Goal: Task Accomplishment & Management: Complete application form

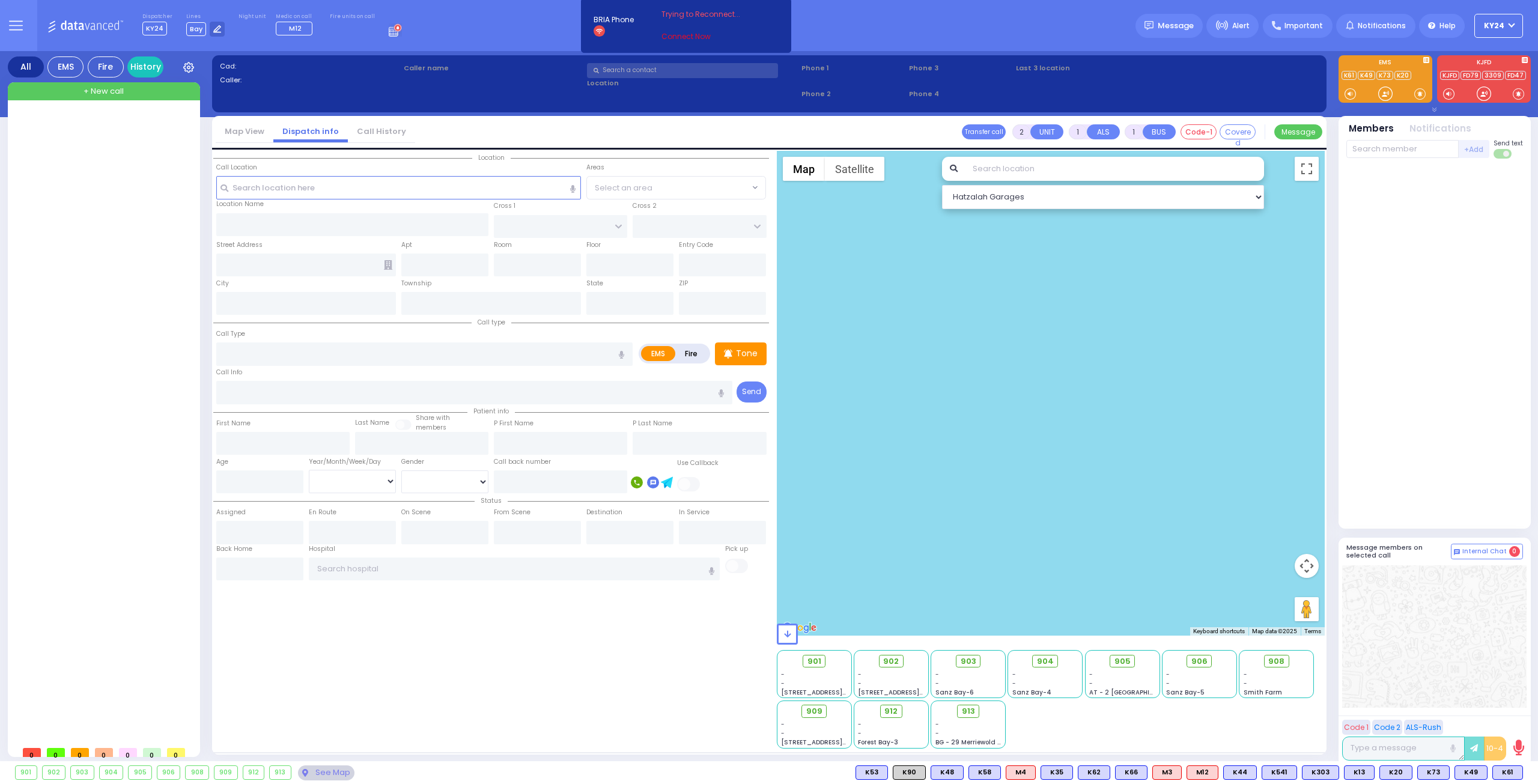
click at [674, 35] on link "Connect Now" at bounding box center [709, 37] width 95 height 11
click at [696, 15] on span "Trying to Reconnect..." at bounding box center [709, 15] width 95 height 11
click at [1435, 90] on link "Try Now" at bounding box center [1434, 87] width 31 height 10
click at [678, 34] on link "Connect Now" at bounding box center [709, 37] width 95 height 11
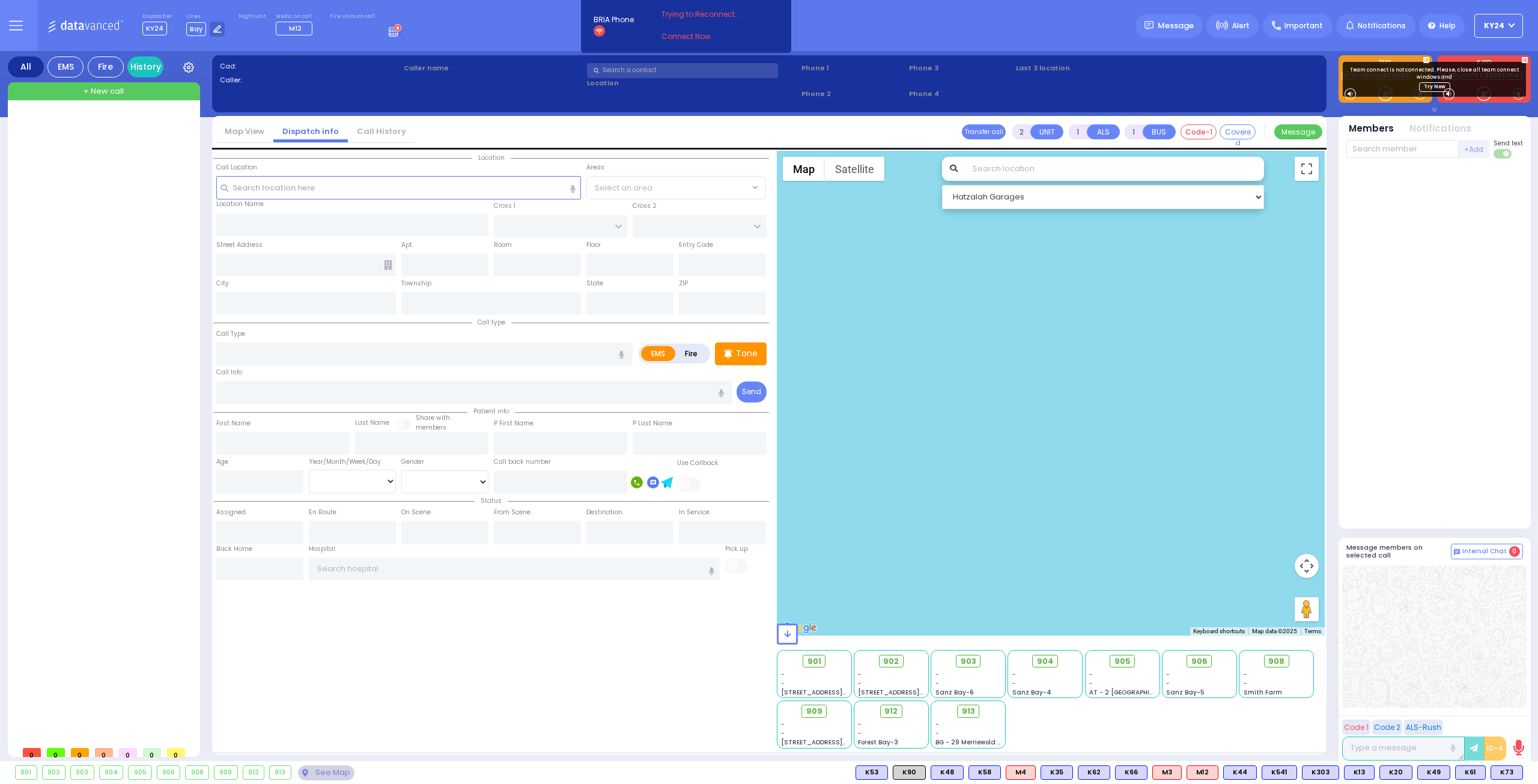
click at [1432, 92] on div "Team connect is not connected. Please, close all team connect windows and Try N…" at bounding box center [1434, 79] width 184 height 35
click at [1432, 87] on link "Try Now" at bounding box center [1434, 87] width 31 height 10
drag, startPoint x: 403, startPoint y: 106, endPoint x: 266, endPoint y: -43, distance: 202.4
click at [266, 0] on html "Dashboard" at bounding box center [769, 392] width 1538 height 784
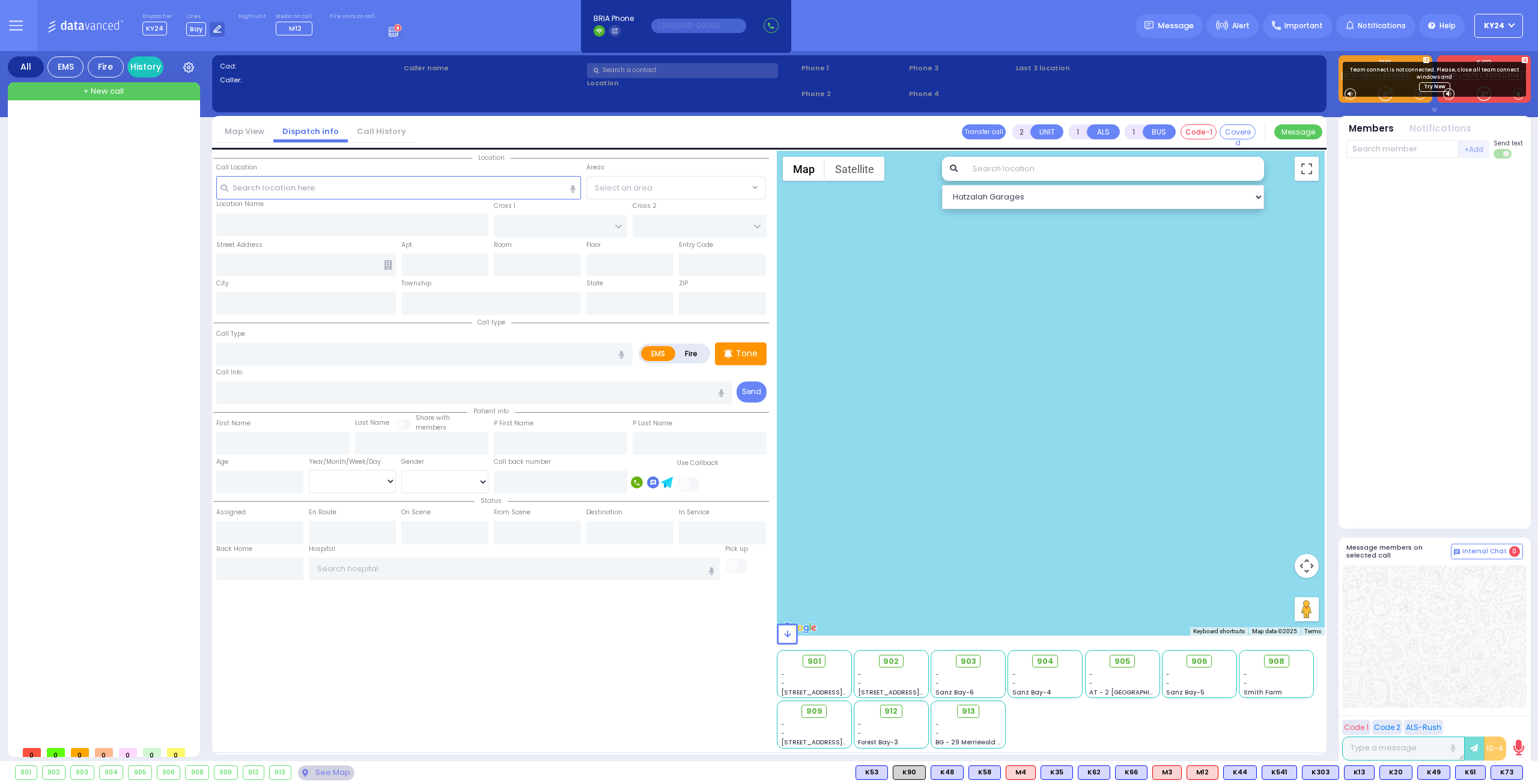
click at [712, 14] on div "BRIA Phone Headset" at bounding box center [686, 25] width 197 height 26
click at [712, 25] on input "text" at bounding box center [699, 25] width 95 height 15
click at [1416, 86] on div "Team connect is not connected. Please, close all team connect windows and Try N…" at bounding box center [1434, 79] width 184 height 35
click at [1430, 86] on link "Try Now" at bounding box center [1434, 87] width 31 height 10
click at [1438, 85] on link "Try Now" at bounding box center [1434, 87] width 31 height 10
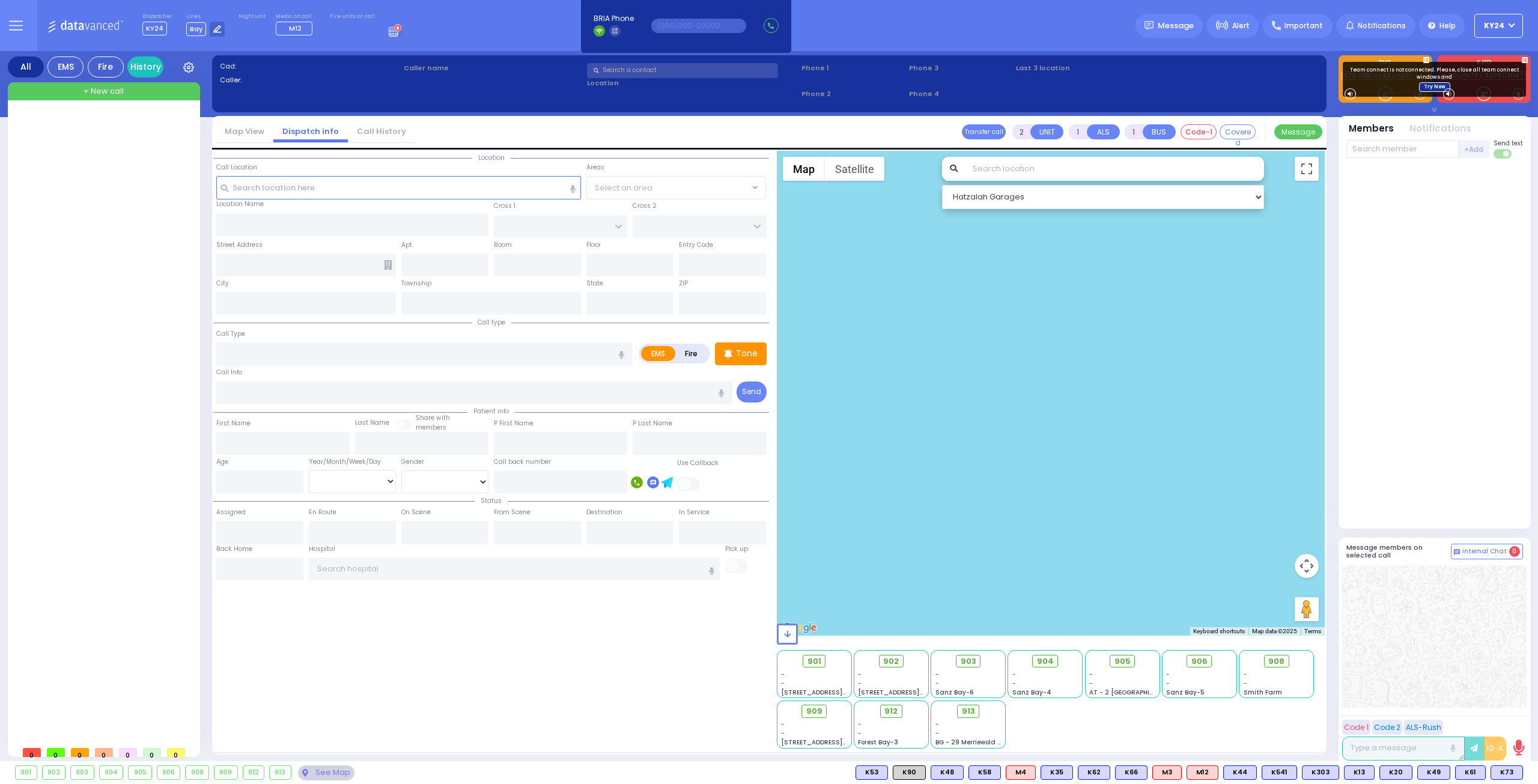
click at [1430, 89] on link "Try Now" at bounding box center [1434, 87] width 31 height 10
click at [1514, 29] on button "KY24" at bounding box center [1498, 25] width 48 height 24
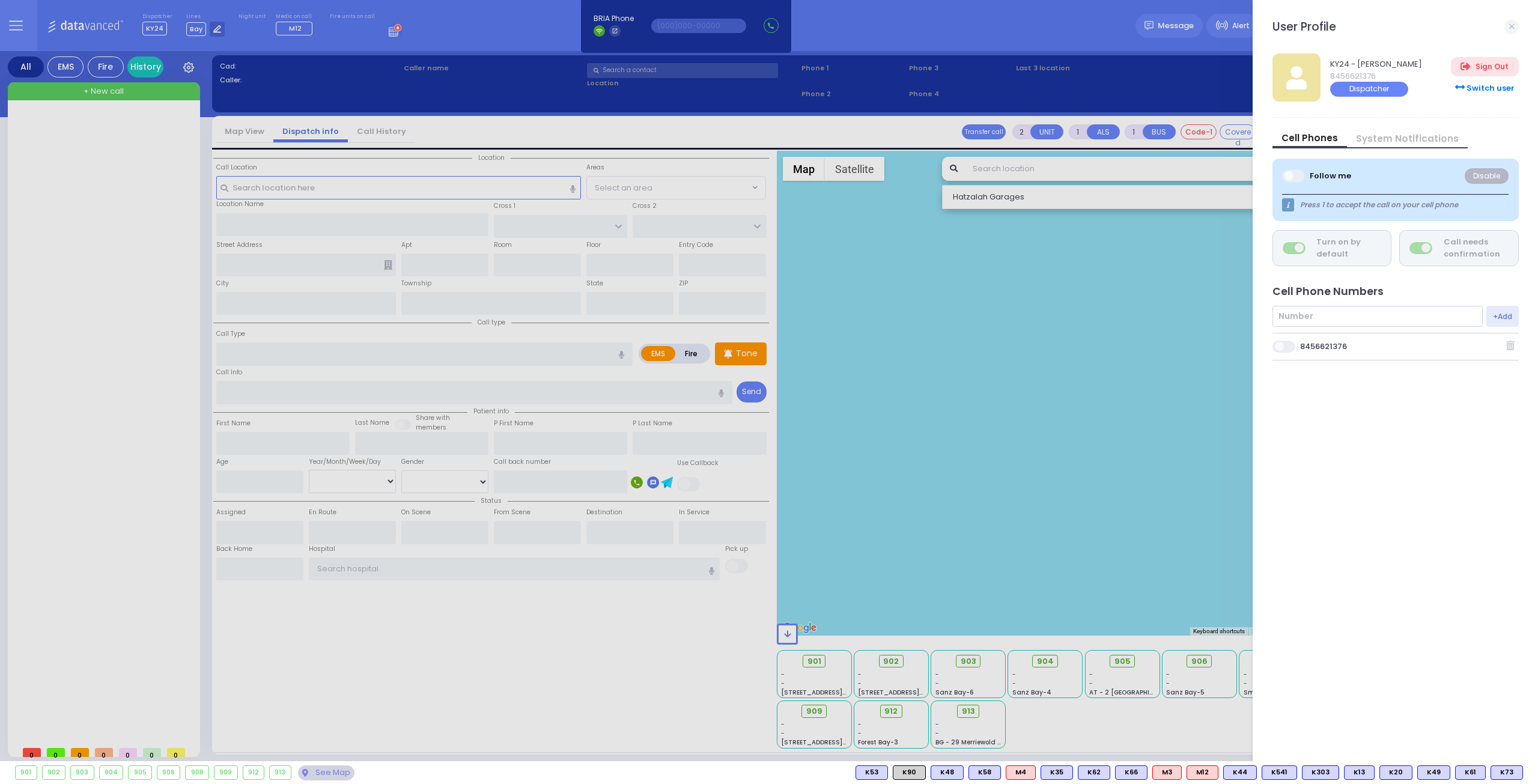
click at [1294, 346] on span at bounding box center [1284, 346] width 24 height 12
click at [672, 339] on input "checkbox" at bounding box center [672, 339] width 0 height 0
click at [1192, 426] on div at bounding box center [769, 392] width 1538 height 784
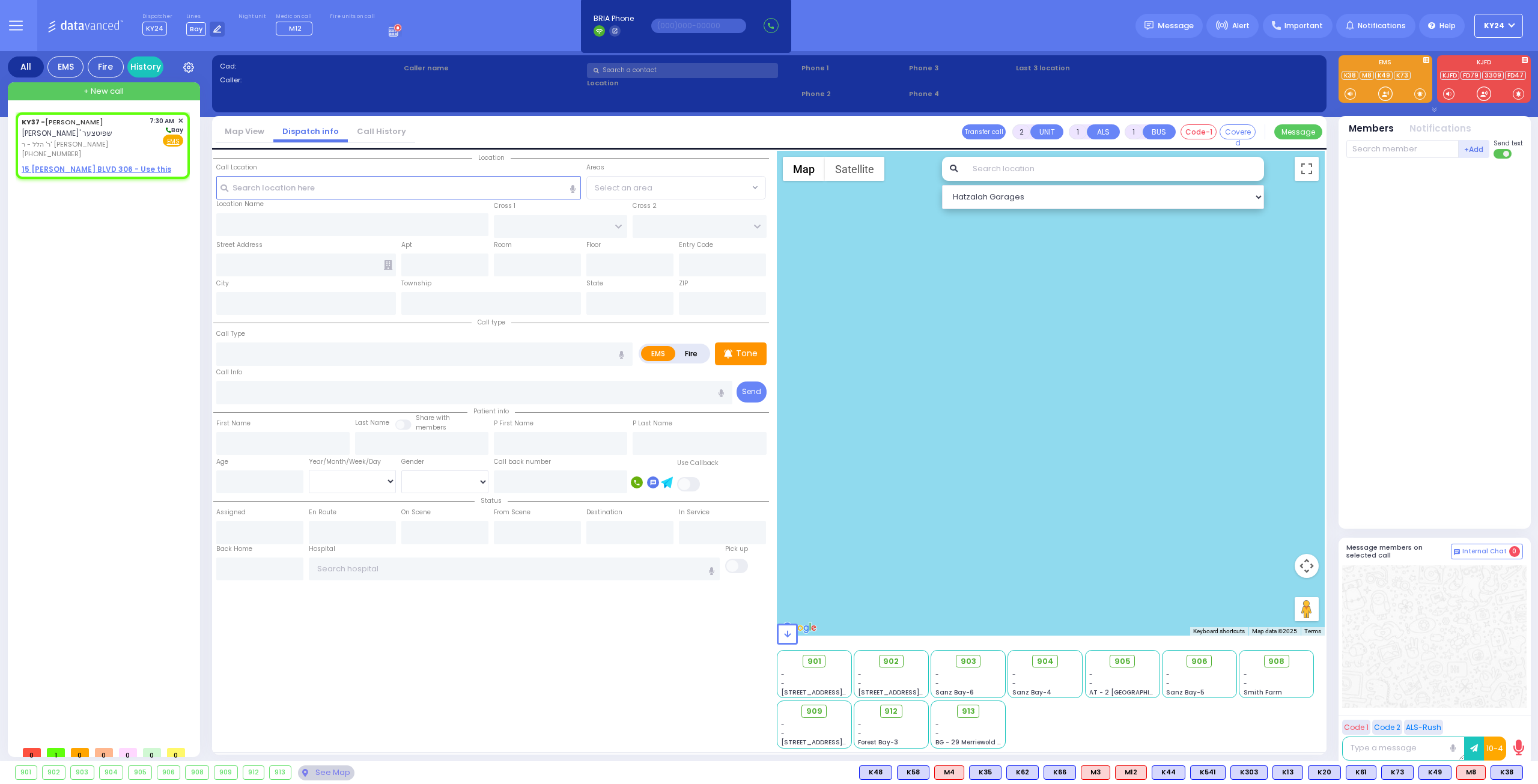
select select
radio input "true"
type input "ELYA"
type input "[PERSON_NAME]"
select select
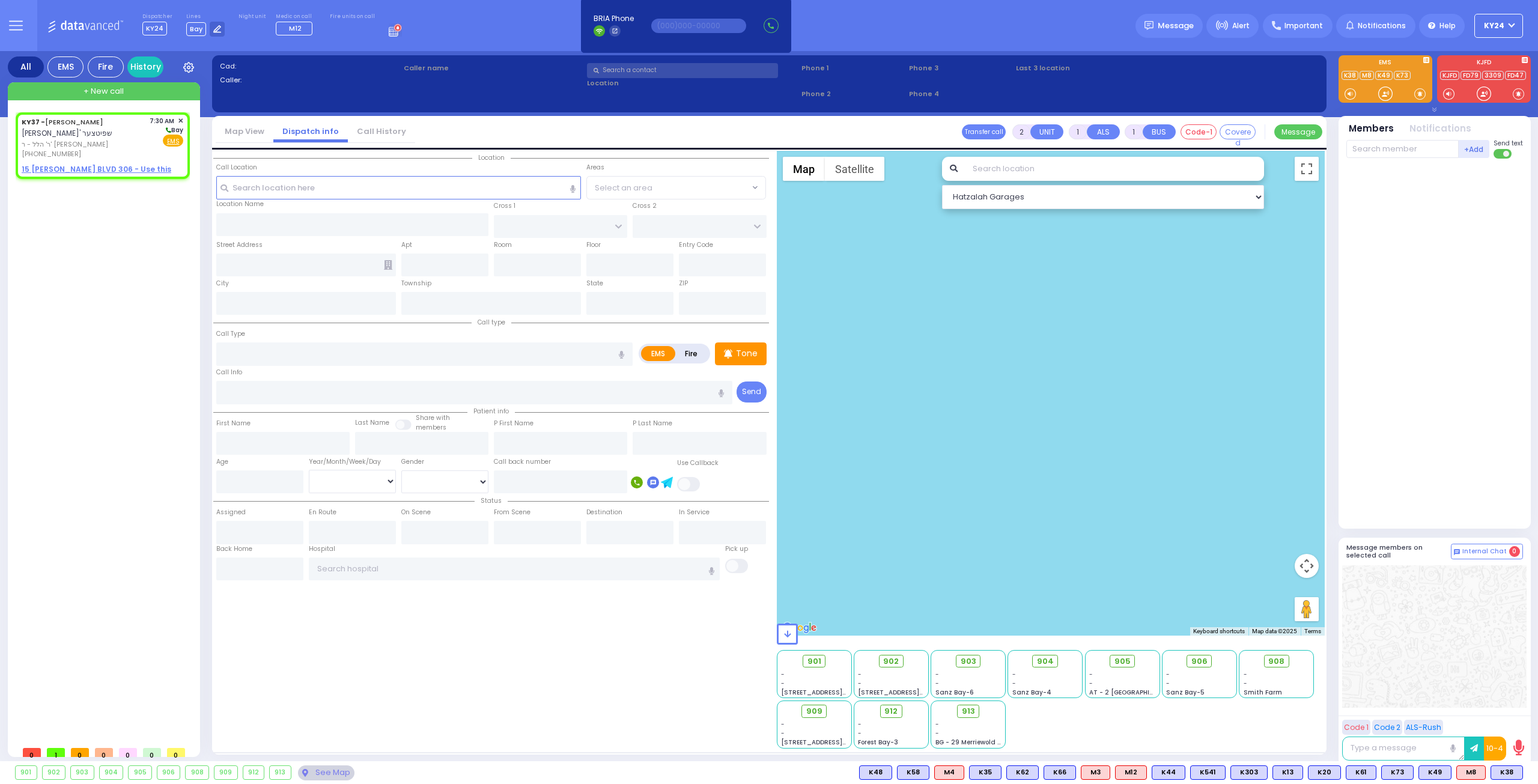
type input "07:30"
select select "Hatzalah Garages"
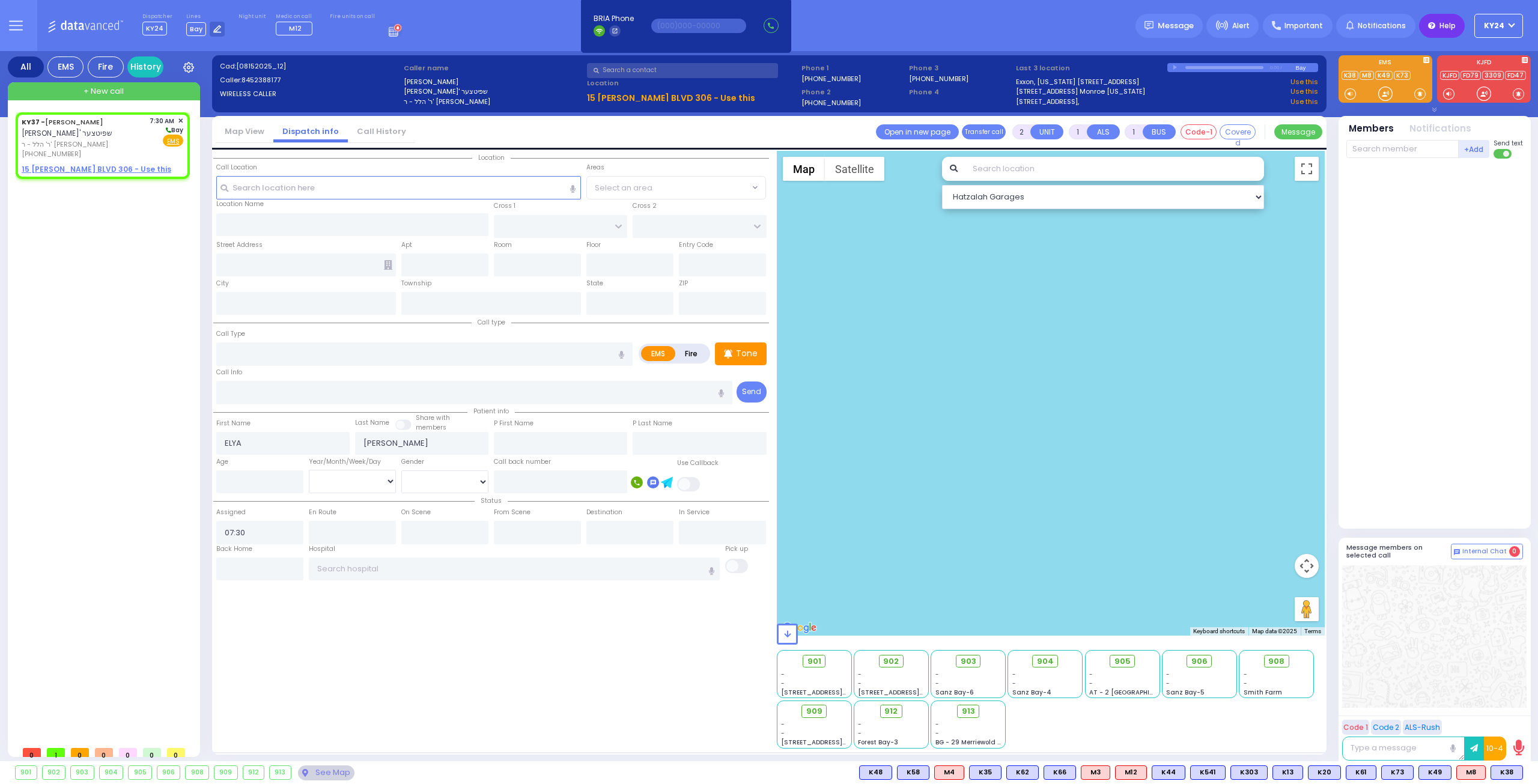
select select
radio input "true"
select select
select select "Hatzalah Garages"
click at [143, 138] on div "KY37 - [PERSON_NAME] אלי' שפיטצער ר' הלל - ר' [PERSON_NAME] [PHONE_NUMBER] 7:30…" at bounding box center [102, 137] width 161 height 43
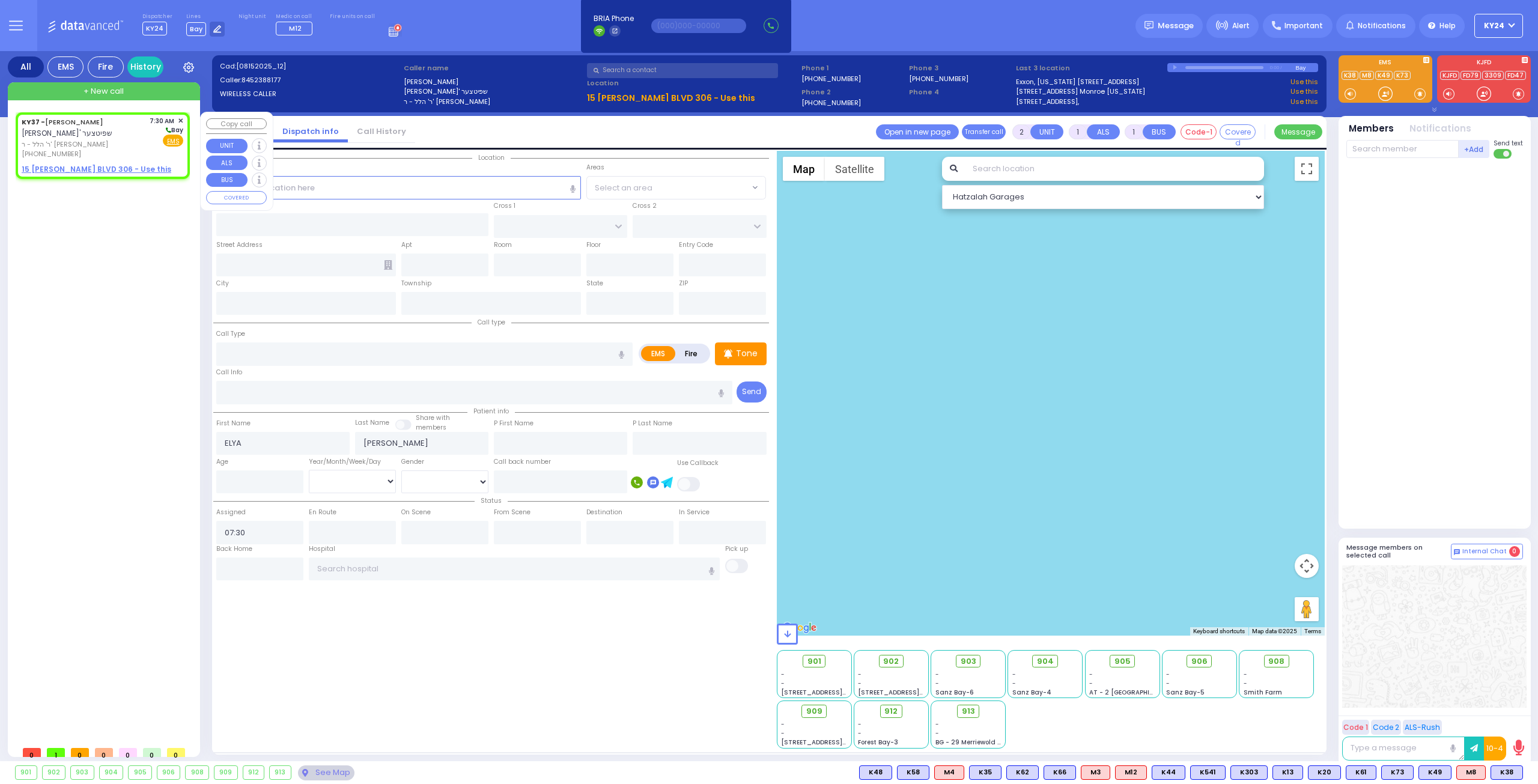
select select
radio input "true"
select select
select select "Hatzalah Garages"
click at [339, 220] on input "text" at bounding box center [353, 225] width 273 height 23
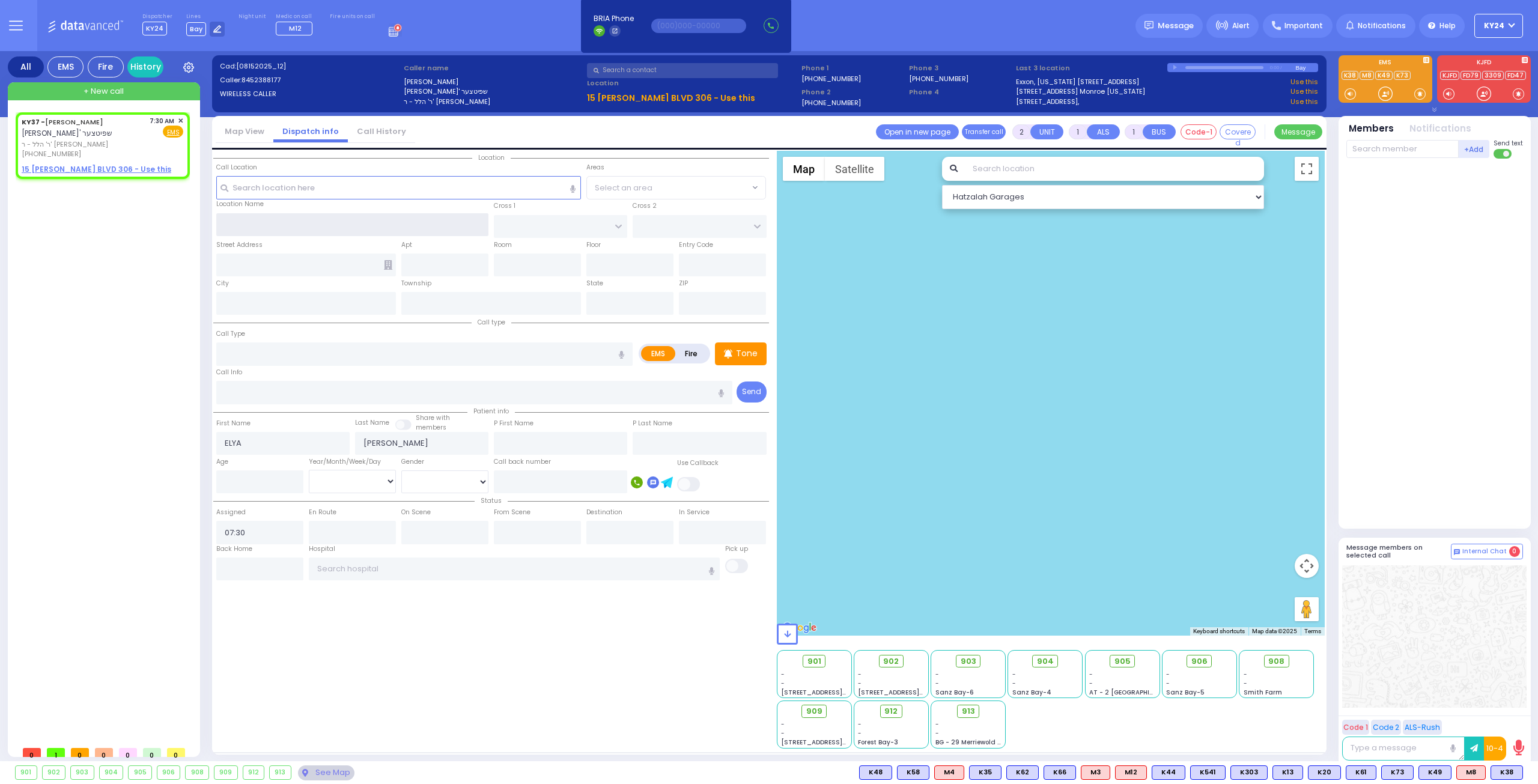
select select
radio input "true"
select select
select select "Hatzalah Garages"
type input "1"
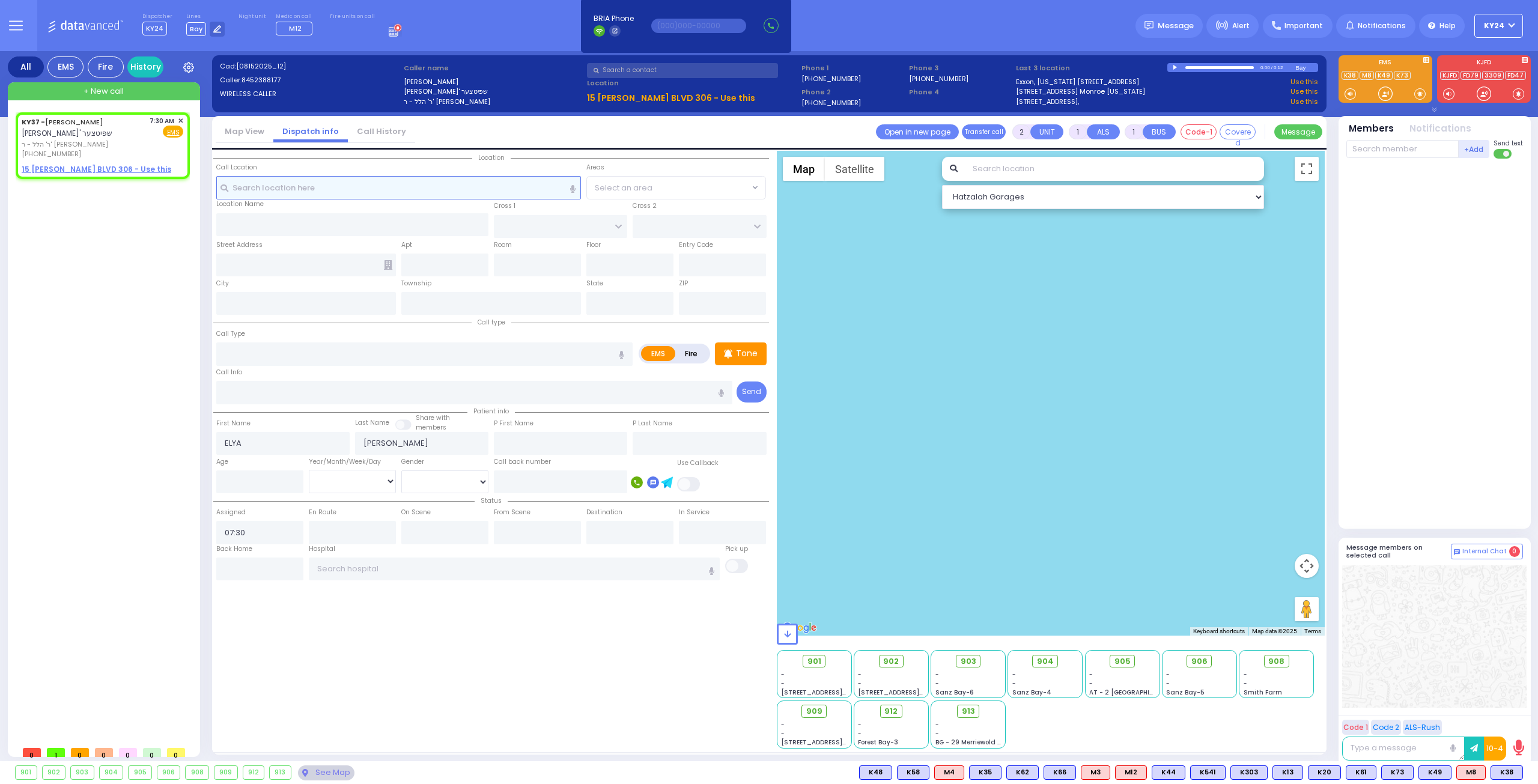
click at [266, 190] on input "text" at bounding box center [399, 187] width 366 height 23
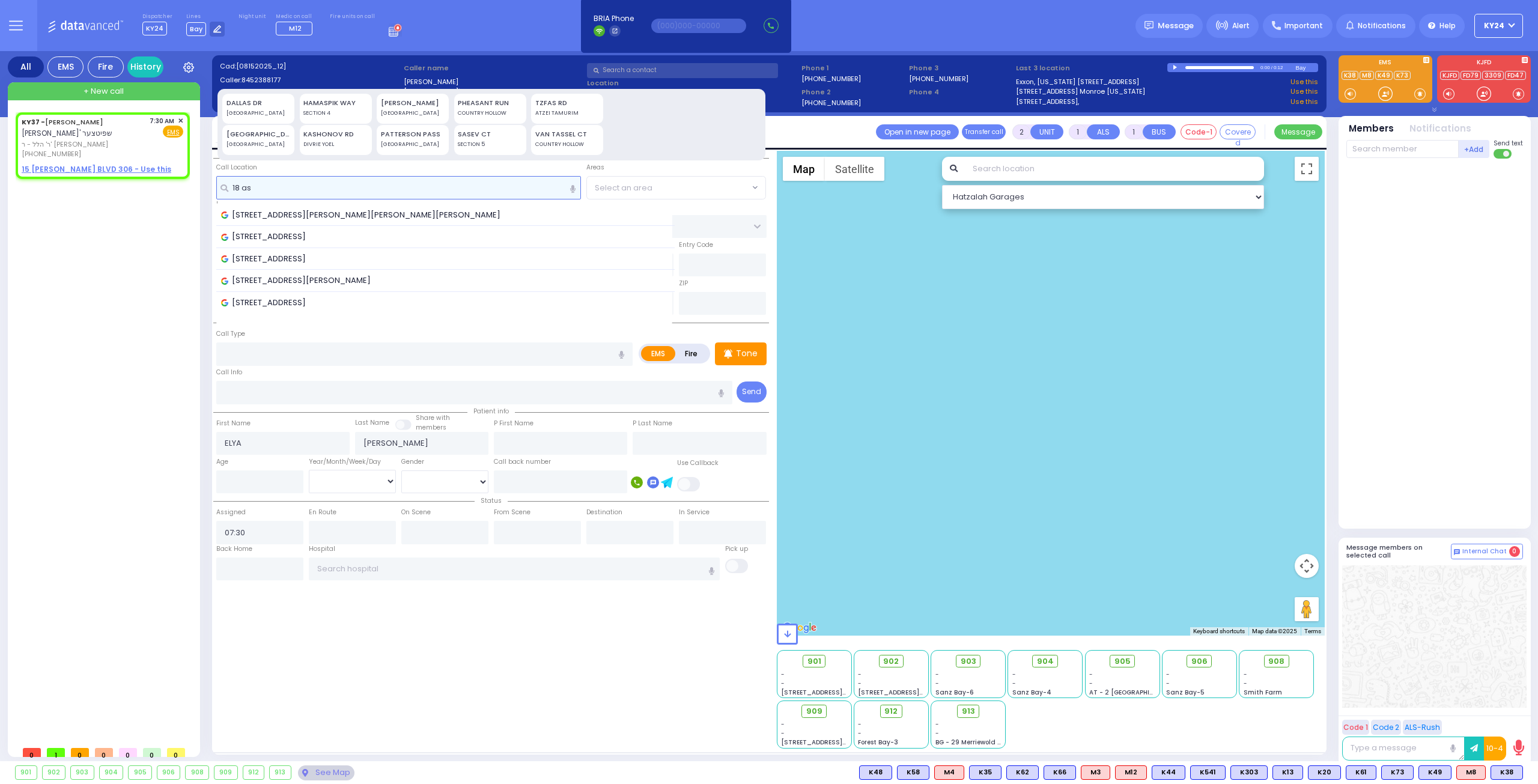
type input "18 ast"
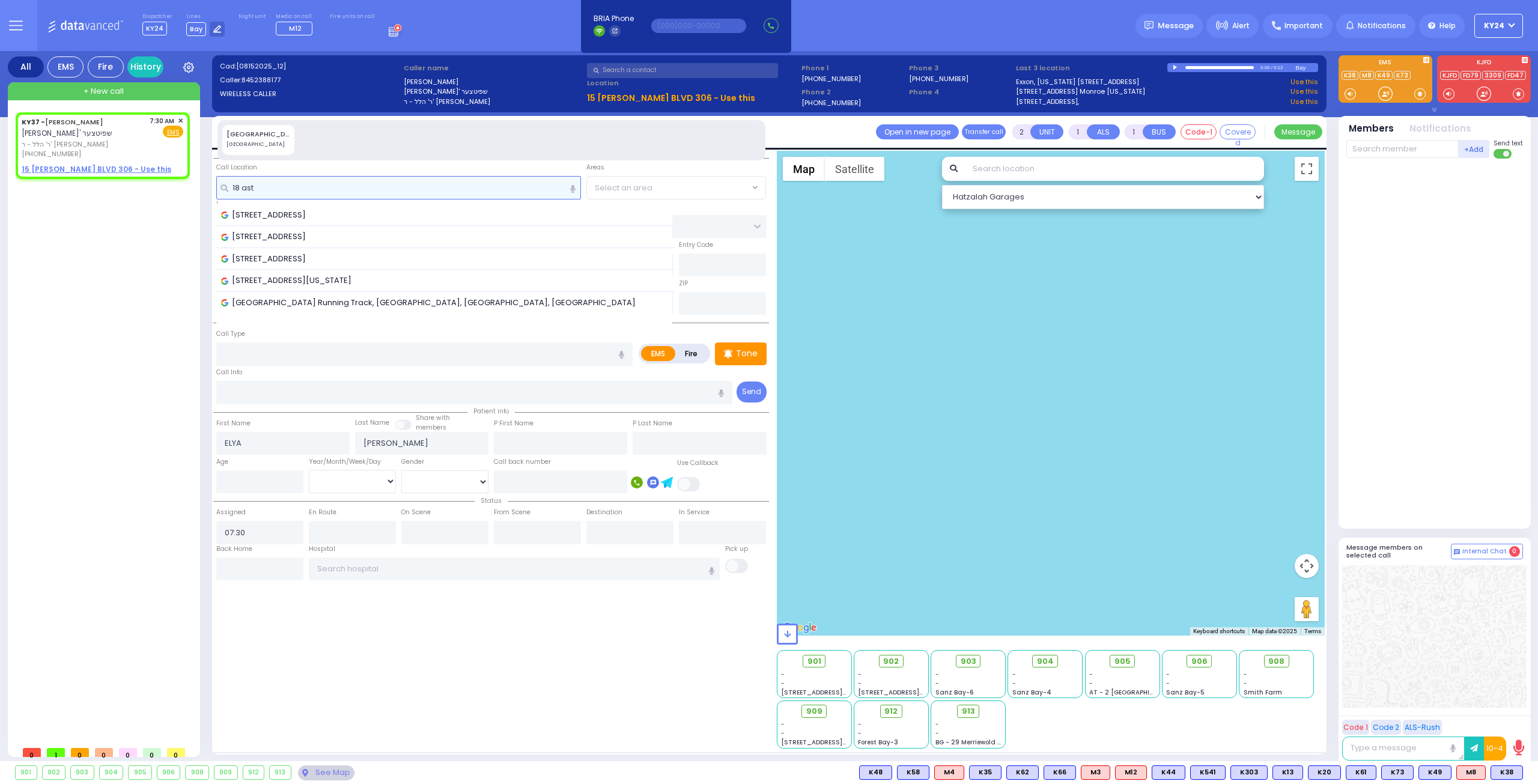
select select
radio input "true"
select select
select select "Hatzalah Garages"
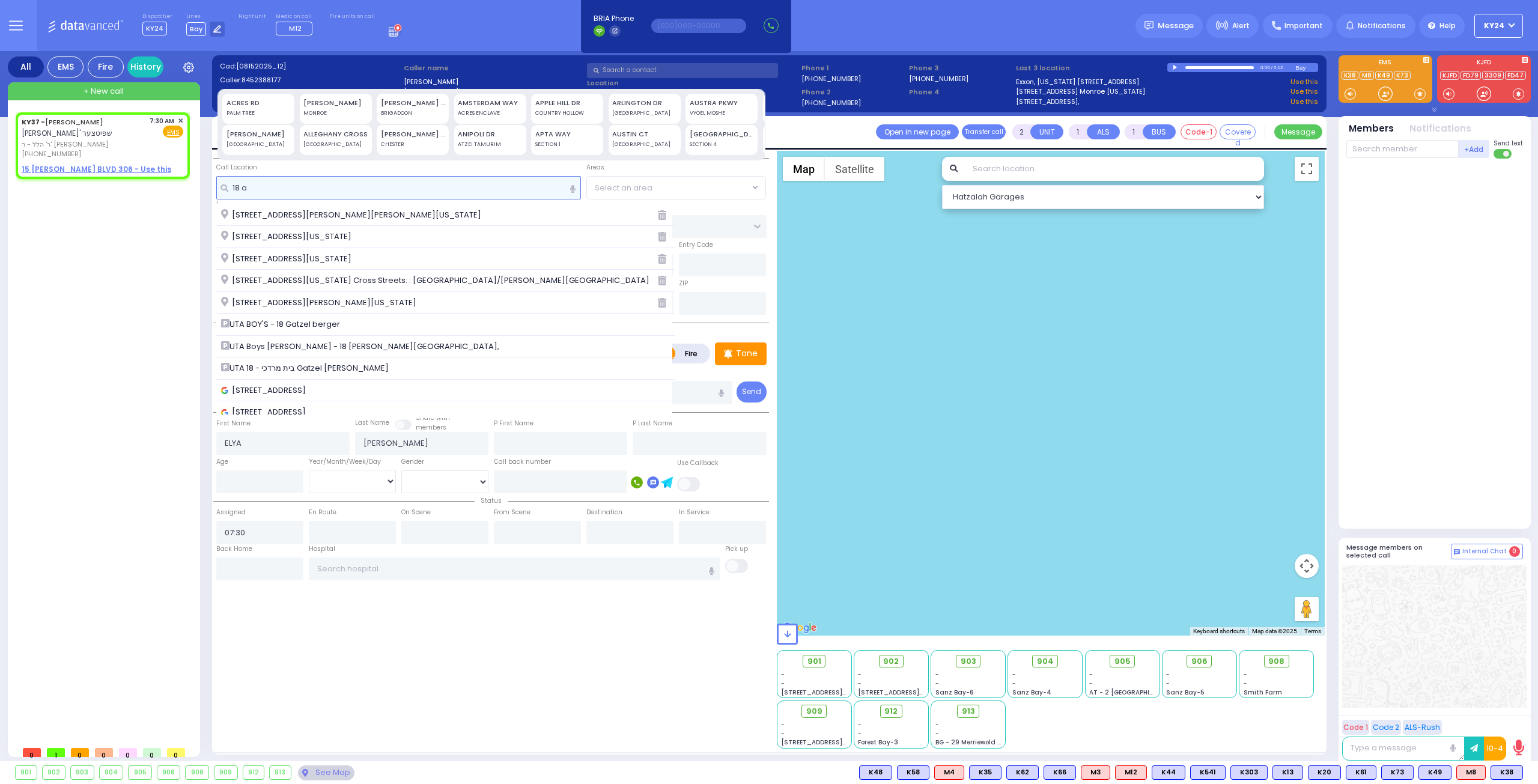
type input "18 a"
click at [715, 98] on div "AUSTRA PKWY" at bounding box center [722, 102] width 65 height 10
type input "[STREET_ADDRESS]"
type input "MONROE"
type input "10950"
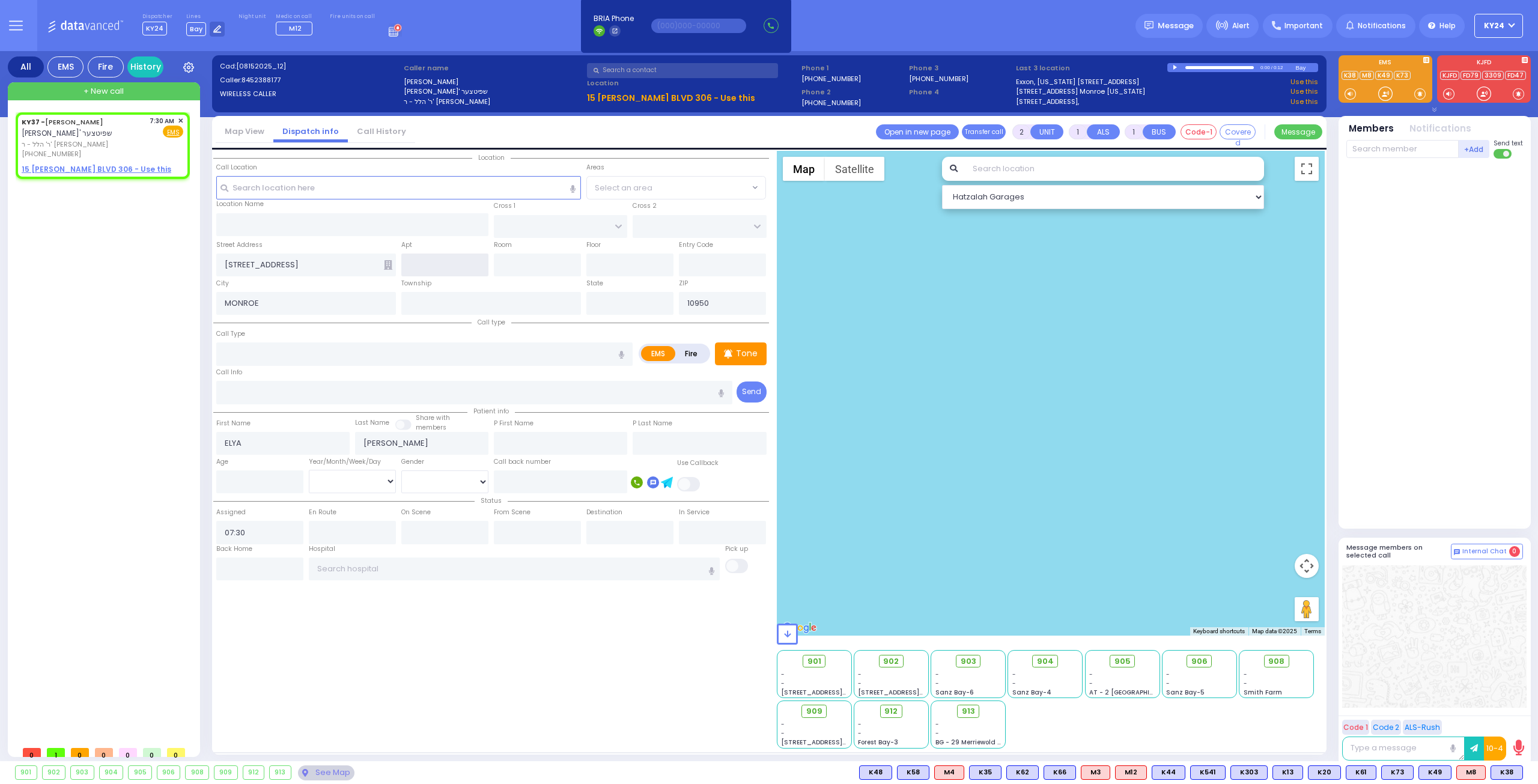
select select
radio input "true"
select select
select select "Hatzalah Garages"
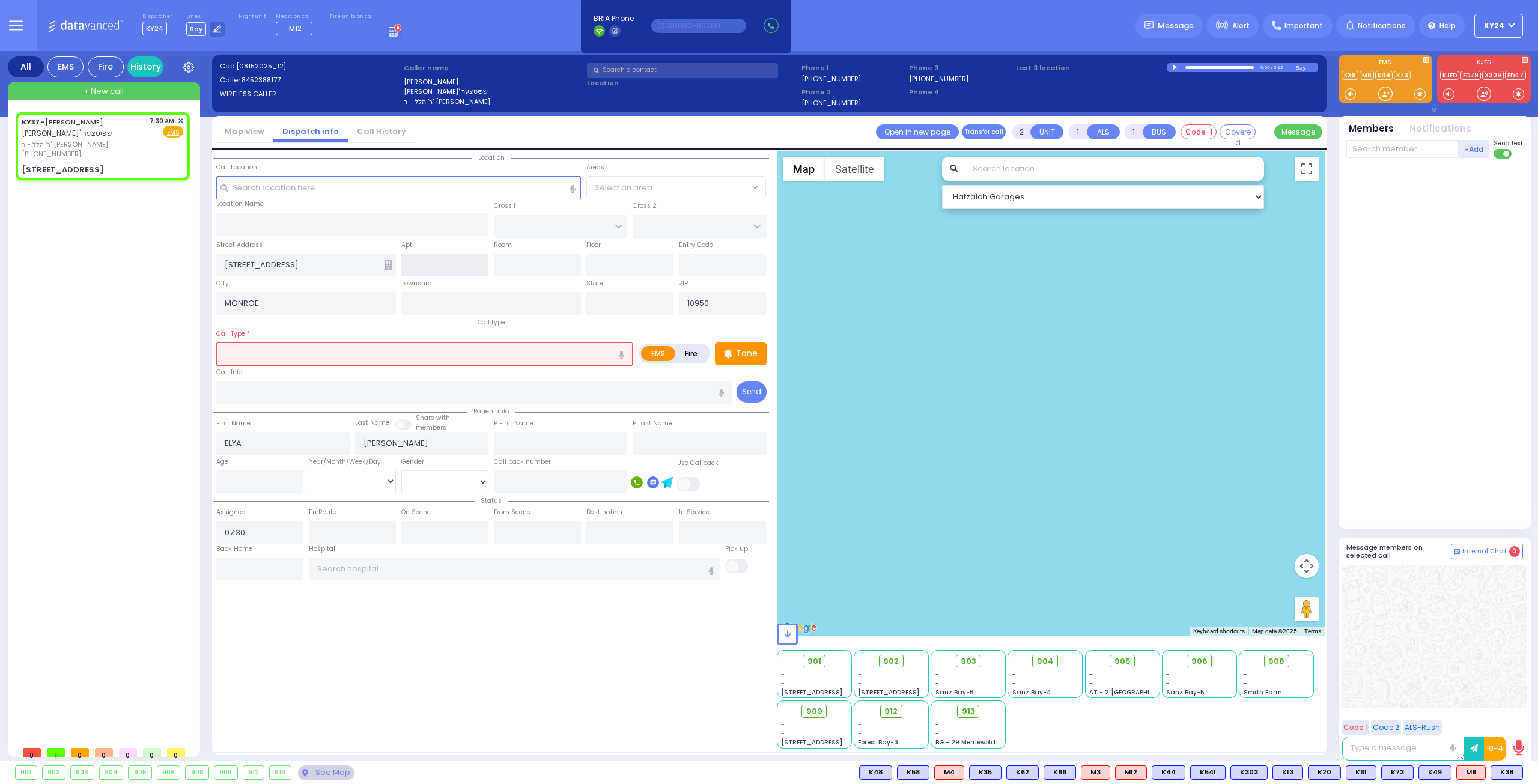
type input "[US_STATE]"
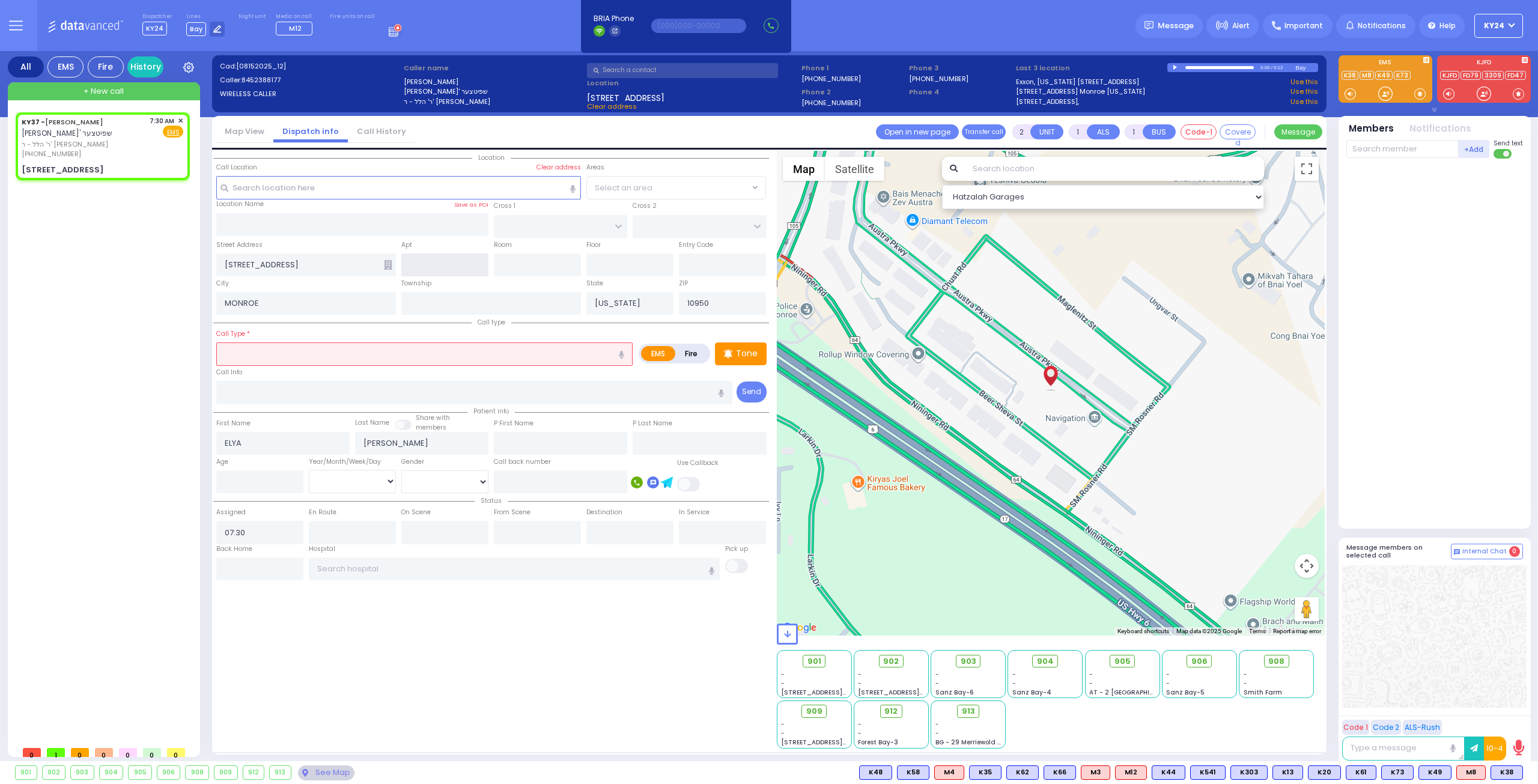
click at [470, 258] on input "text" at bounding box center [444, 265] width 87 height 23
type input "016"
click at [484, 359] on input "text" at bounding box center [425, 354] width 416 height 23
type input "c"
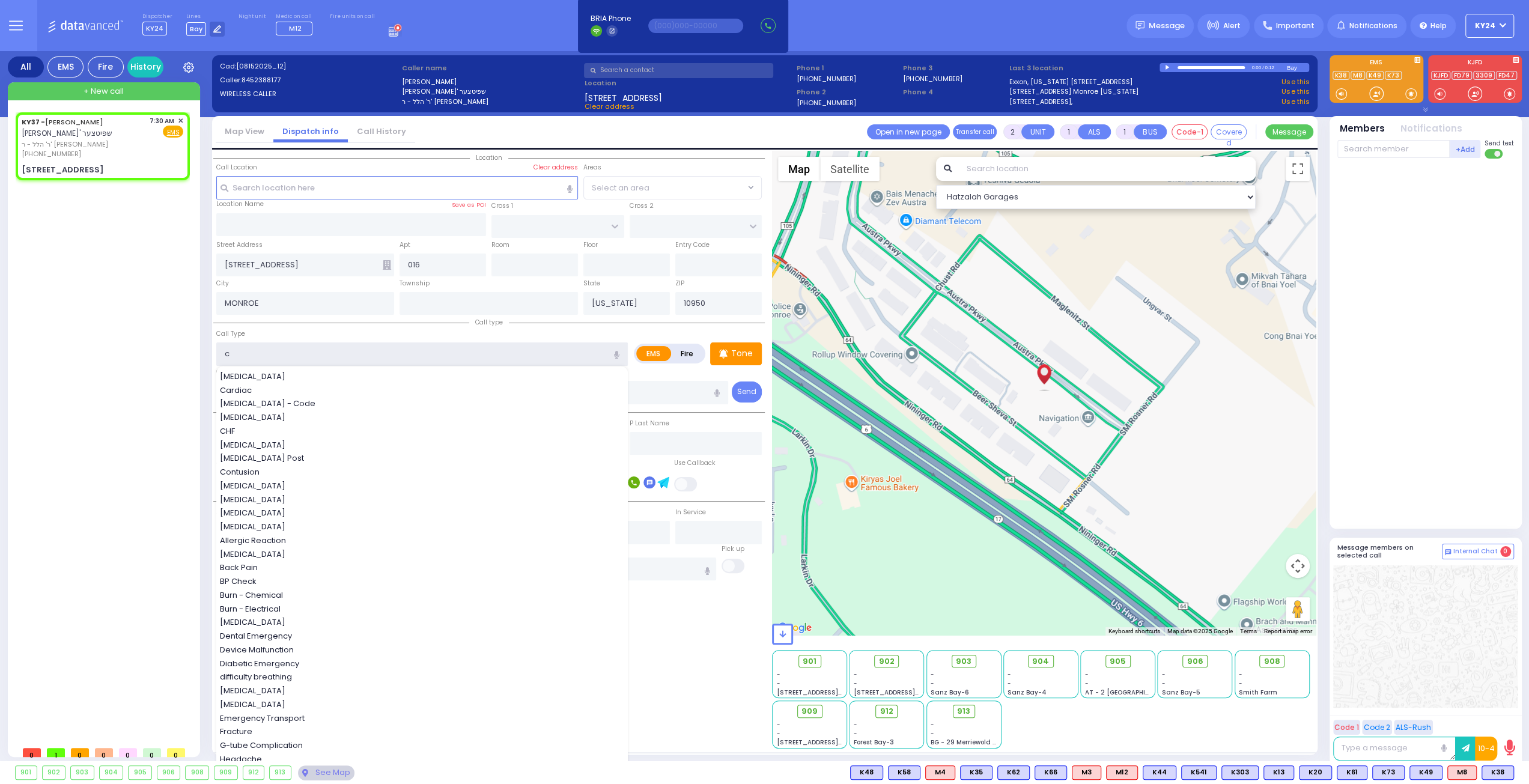
select select
radio input "true"
select select
select select "Hatzalah Garages"
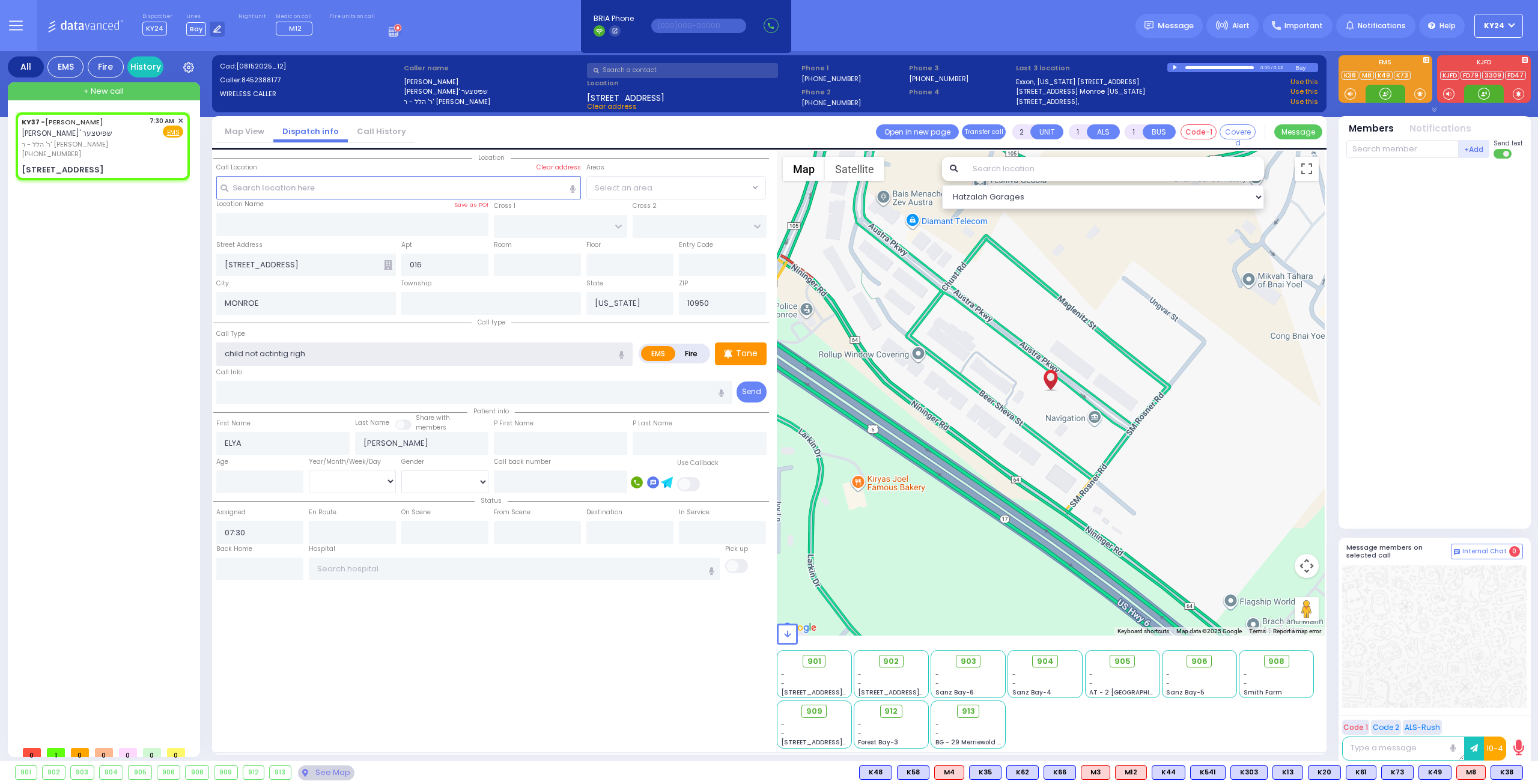
type input "child not actintig right"
select select
radio input "true"
select select
select select "Hatzalah Garages"
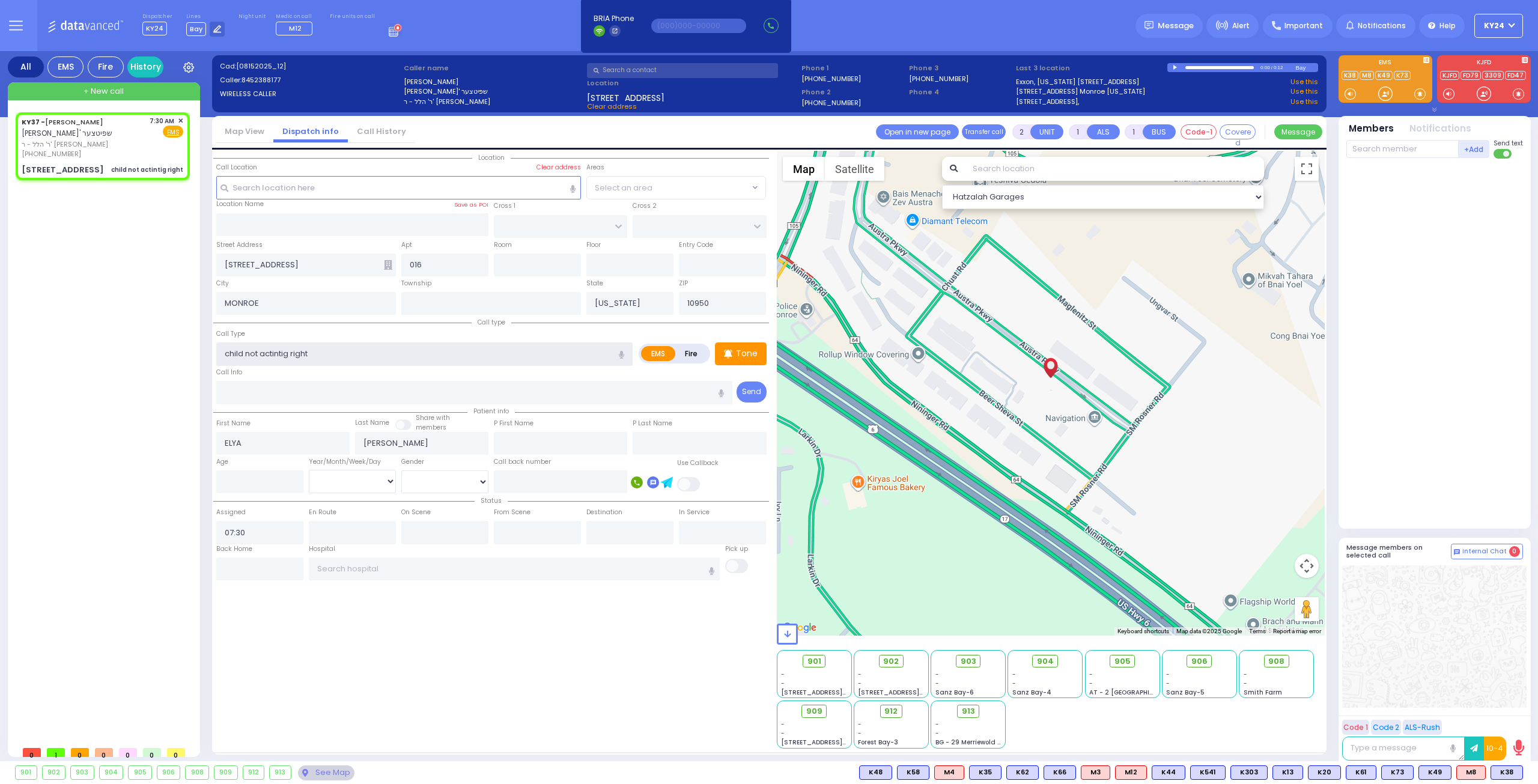
click at [274, 352] on input "child not actintig right" at bounding box center [425, 354] width 416 height 23
type input "child not acting right"
click at [1515, 771] on span "K37" at bounding box center [1507, 772] width 31 height 13
select select
radio input "true"
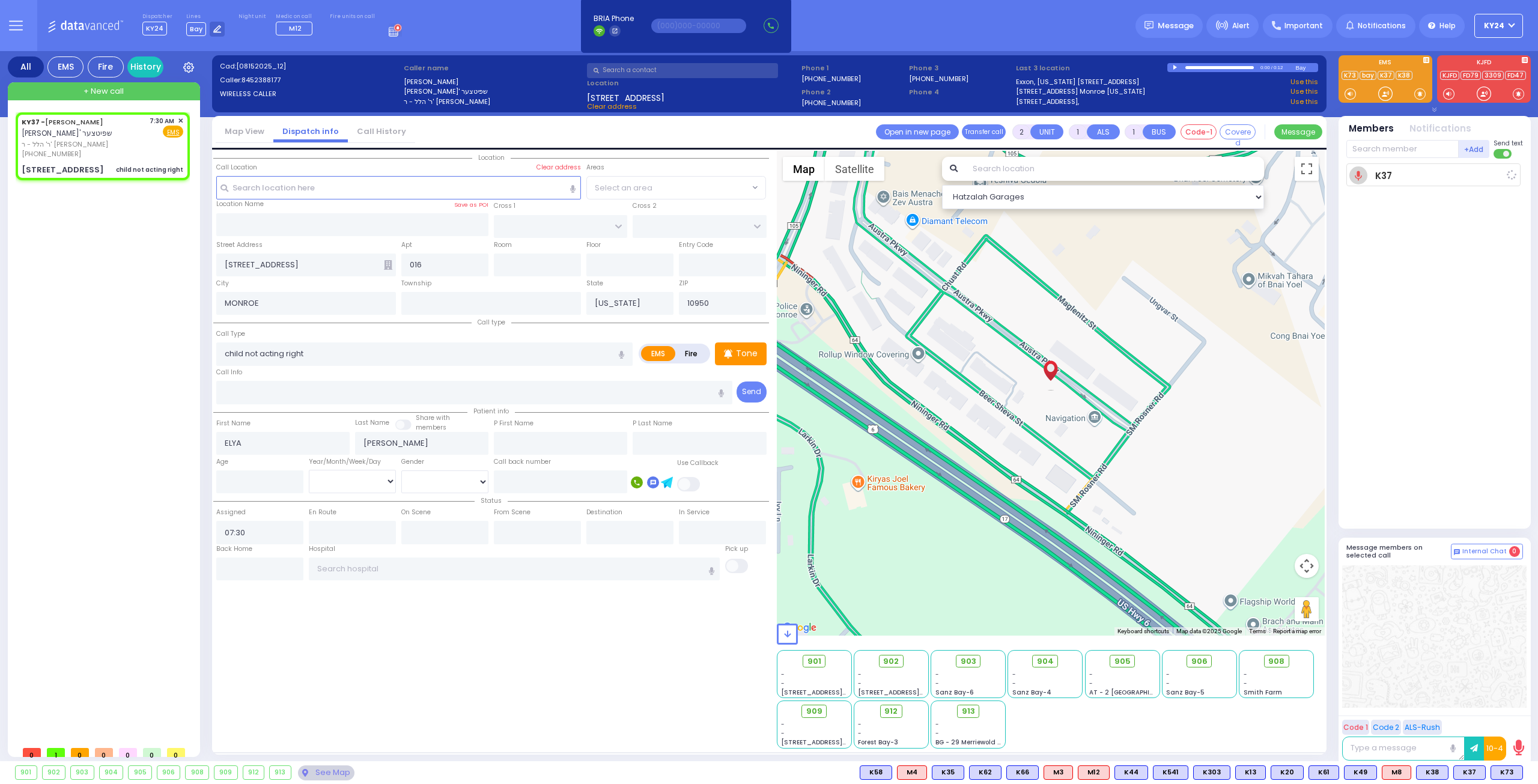
select select
type input "07:32"
select select "Hatzalah Garages"
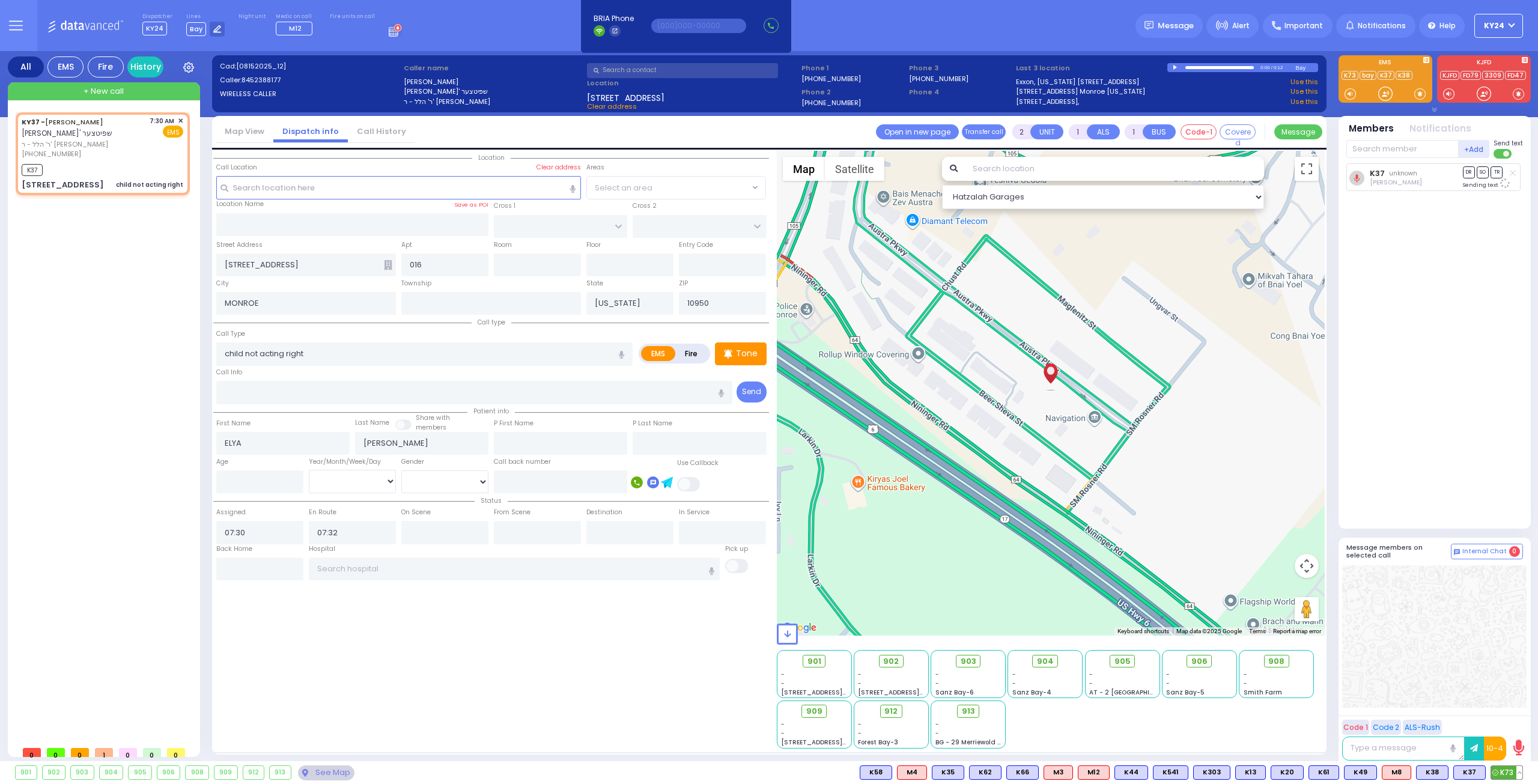
select select
radio input "true"
select select
select select "Hatzalah Garages"
click at [1512, 776] on span "K73" at bounding box center [1507, 772] width 31 height 13
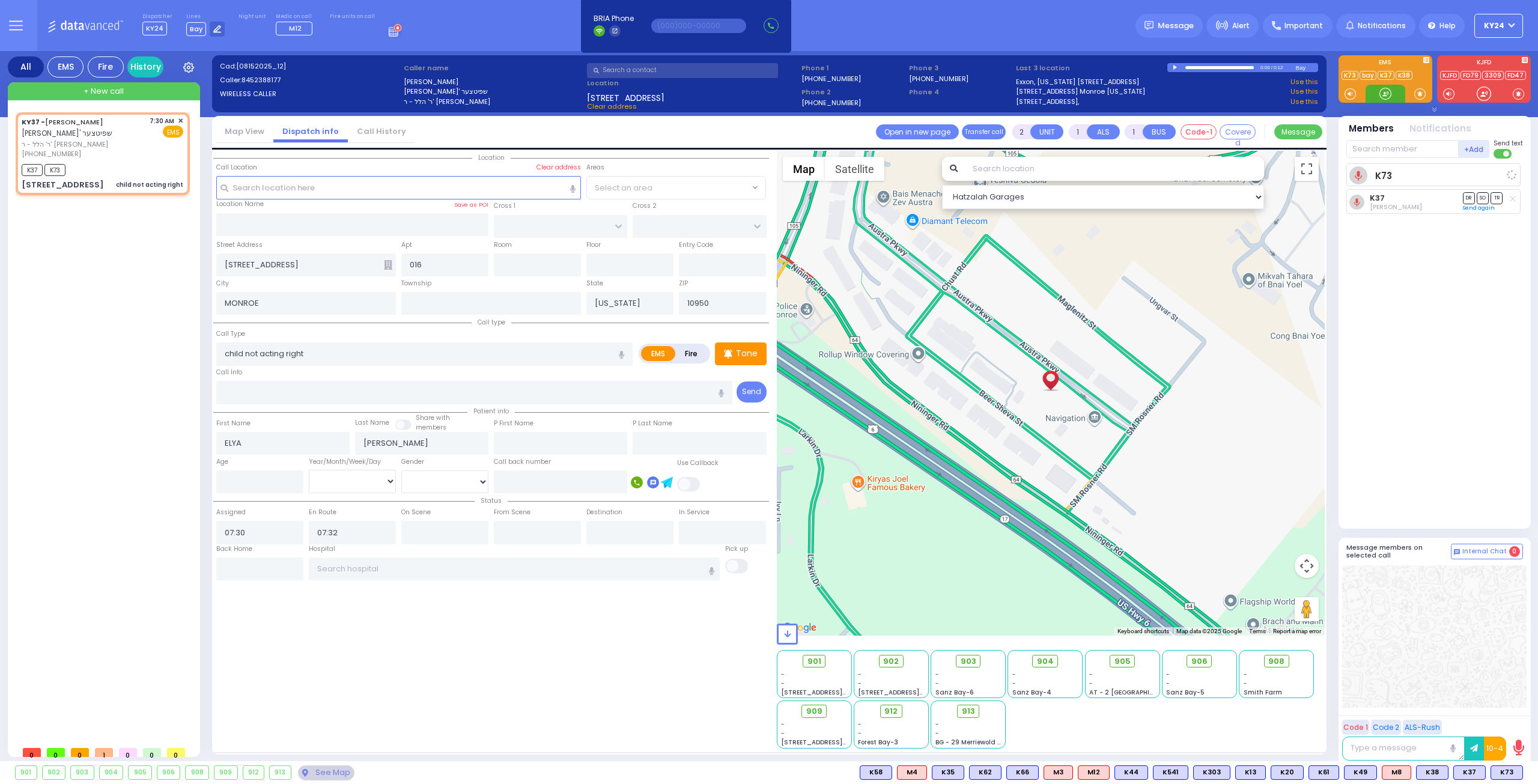
select select
radio input "true"
select select
select select "Hatzalah Garages"
select select
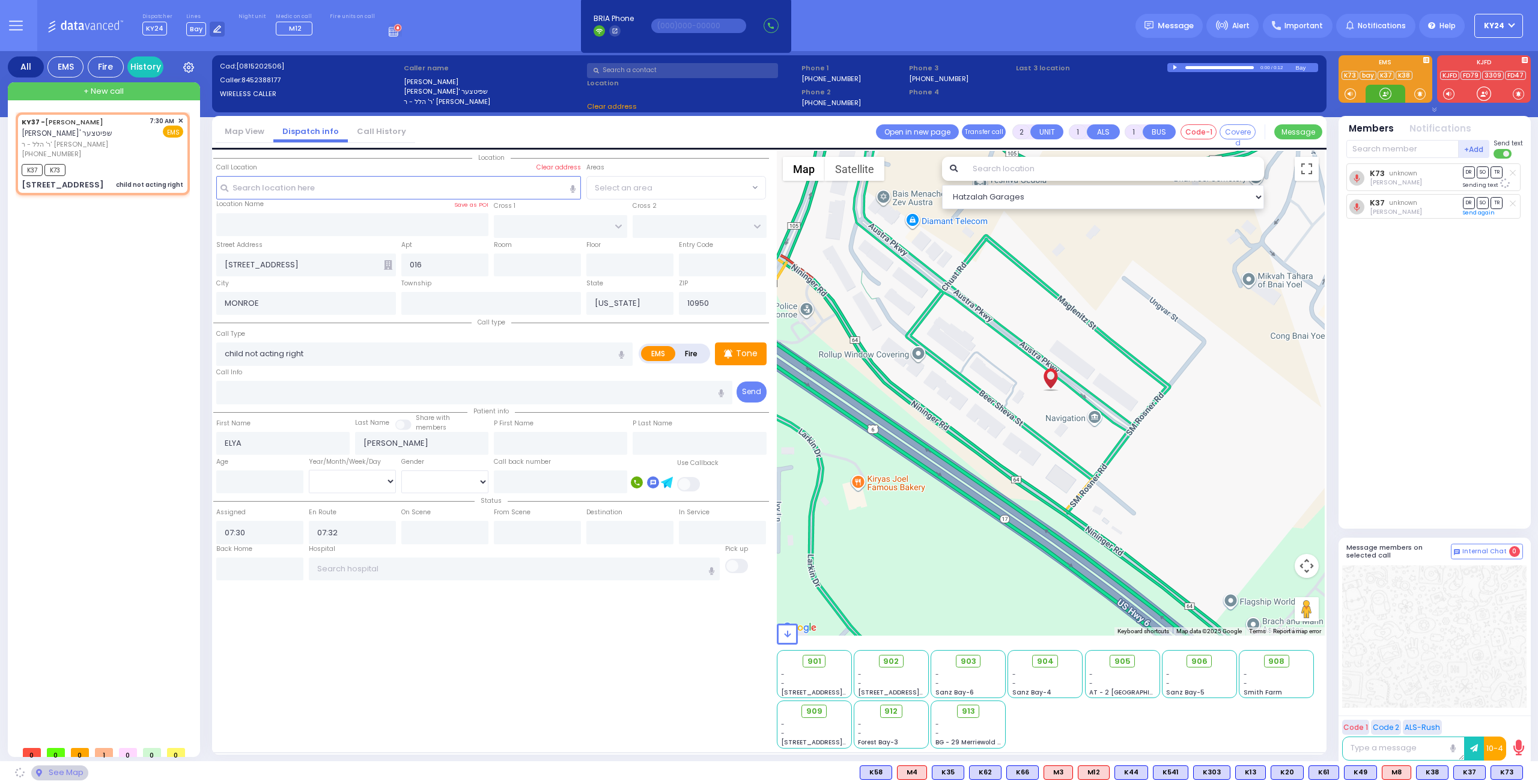
radio input "true"
select select
select select "Hatzalah Garages"
select select
radio input "true"
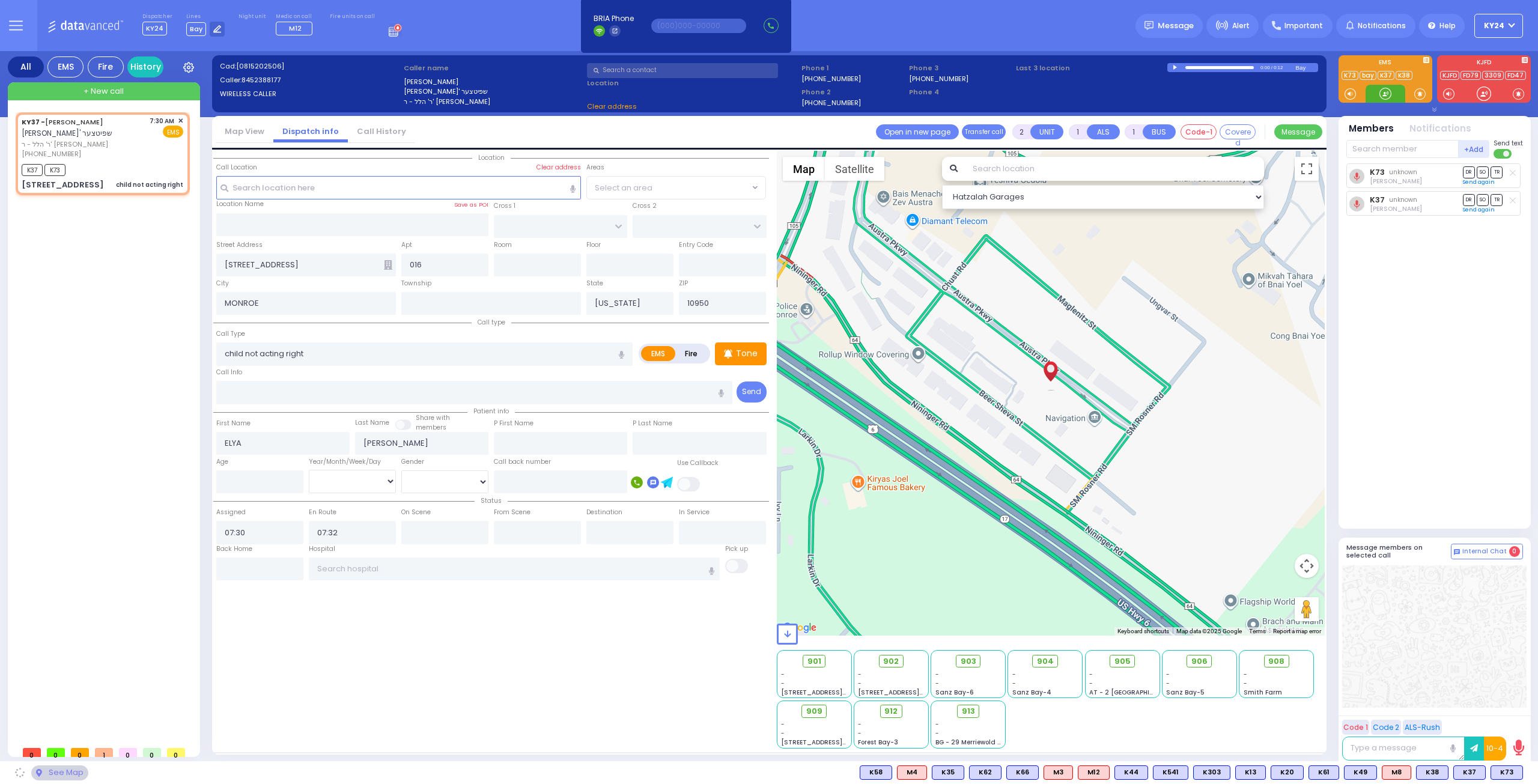
select select
select select "Hatzalah Garages"
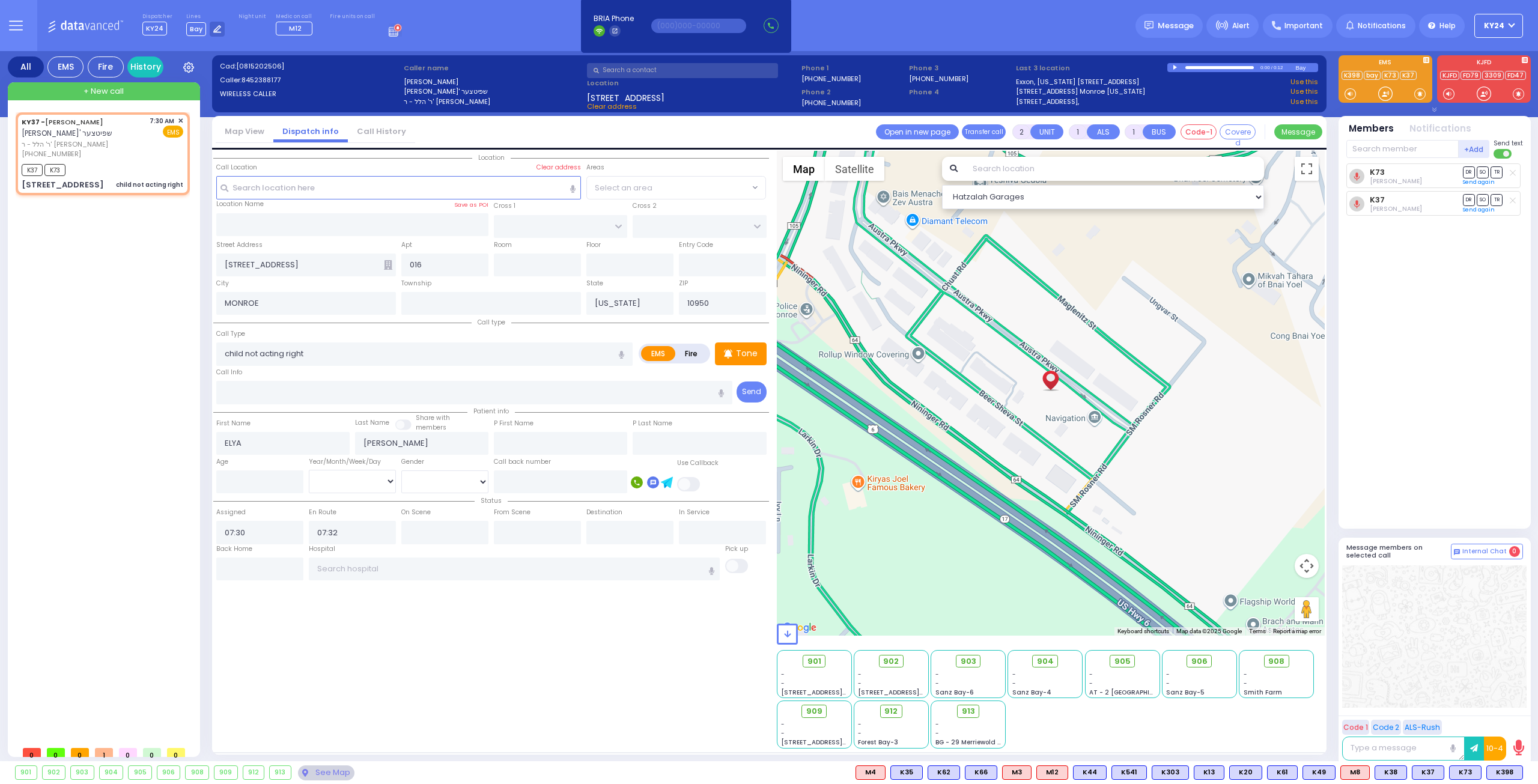
click at [1487, 485] on div "K73 [PERSON_NAME] DR SO TR" at bounding box center [1436, 341] width 179 height 355
click at [1520, 769] on button at bounding box center [1520, 772] width 6 height 13
click at [1520, 715] on div "[DATE] 7:32:17 AM" at bounding box center [1469, 719] width 108 height 25
click at [1510, 719] on icon at bounding box center [1510, 719] width 12 height 12
click at [307, 190] on input "text" at bounding box center [399, 187] width 366 height 23
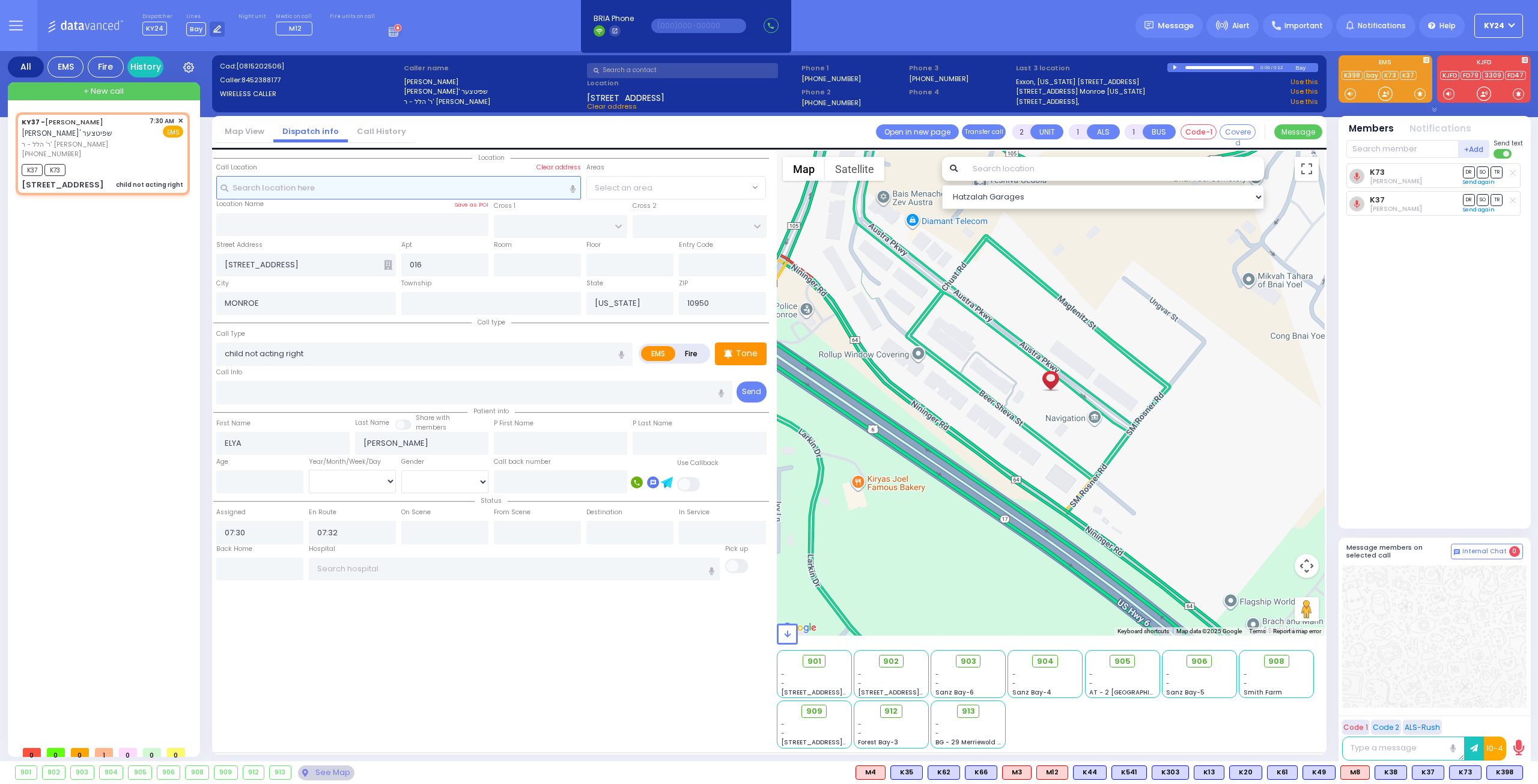
click at [293, 193] on input "text" at bounding box center [399, 187] width 366 height 23
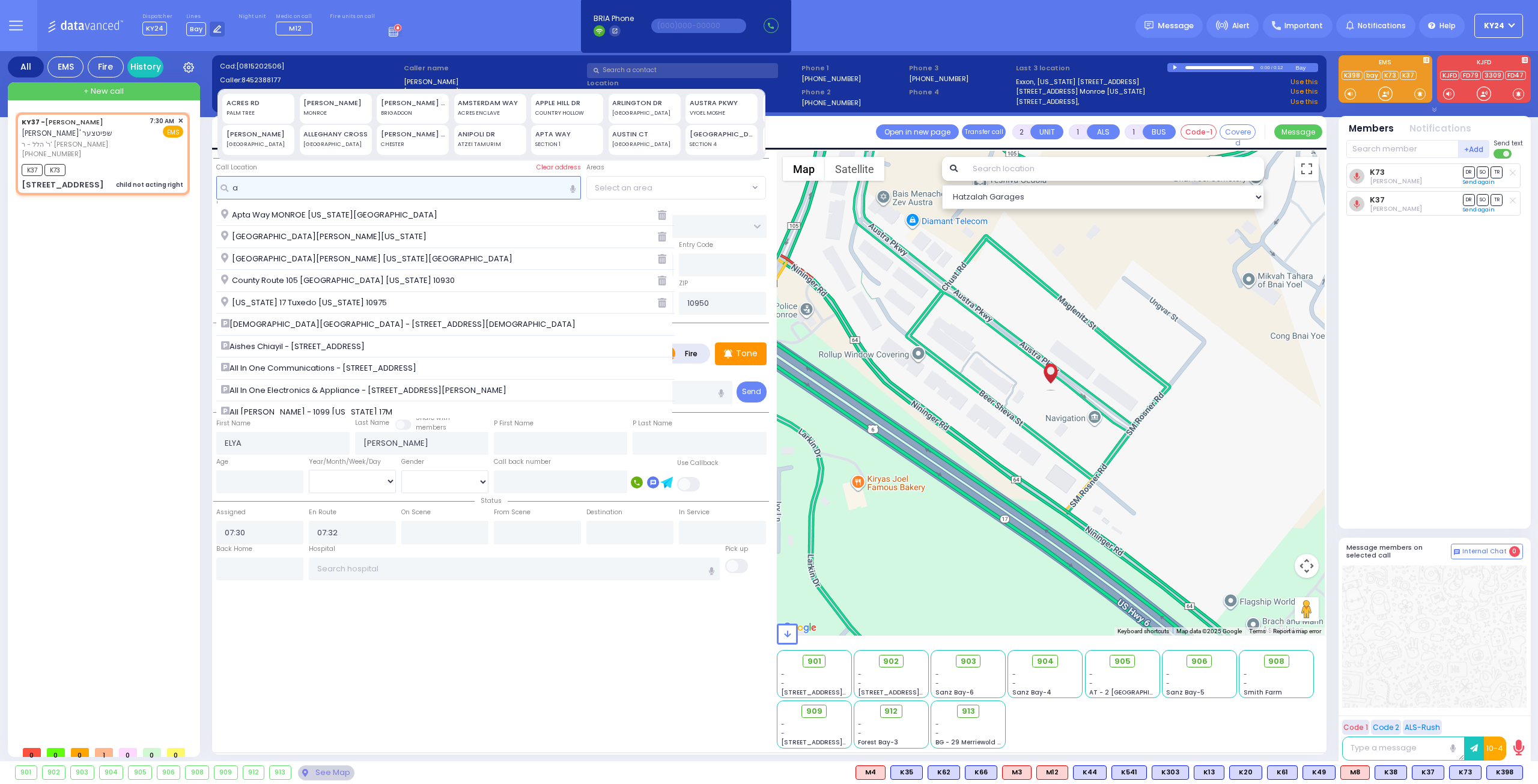
type input "a"
click at [64, 359] on div "KY37 - [PERSON_NAME] אלי' שפיטצער ר' הלל - ר' [PERSON_NAME] [PHONE_NUMBER] 7:30…" at bounding box center [104, 425] width 179 height 627
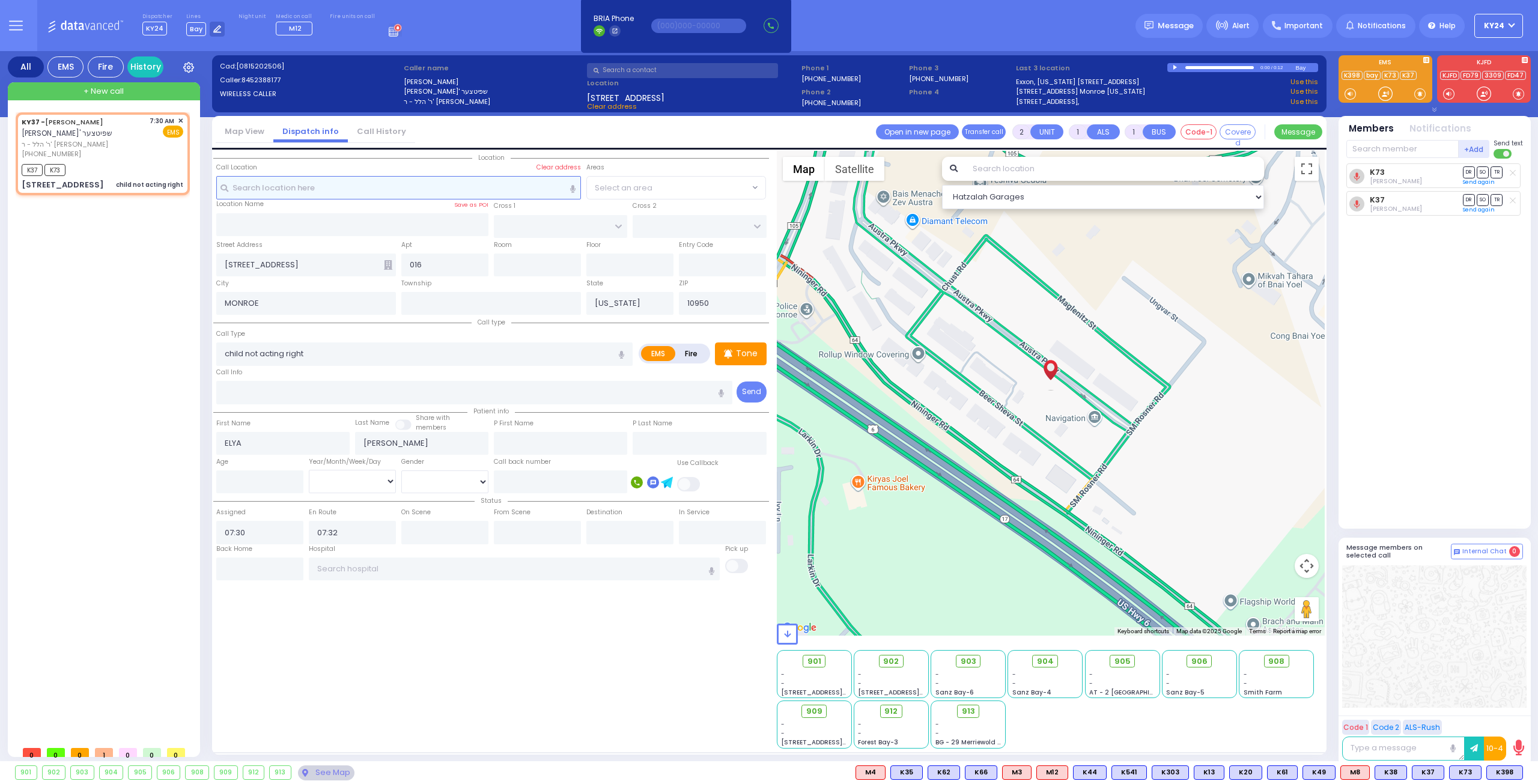
click at [406, 184] on input "text" at bounding box center [399, 187] width 366 height 23
type input "a"
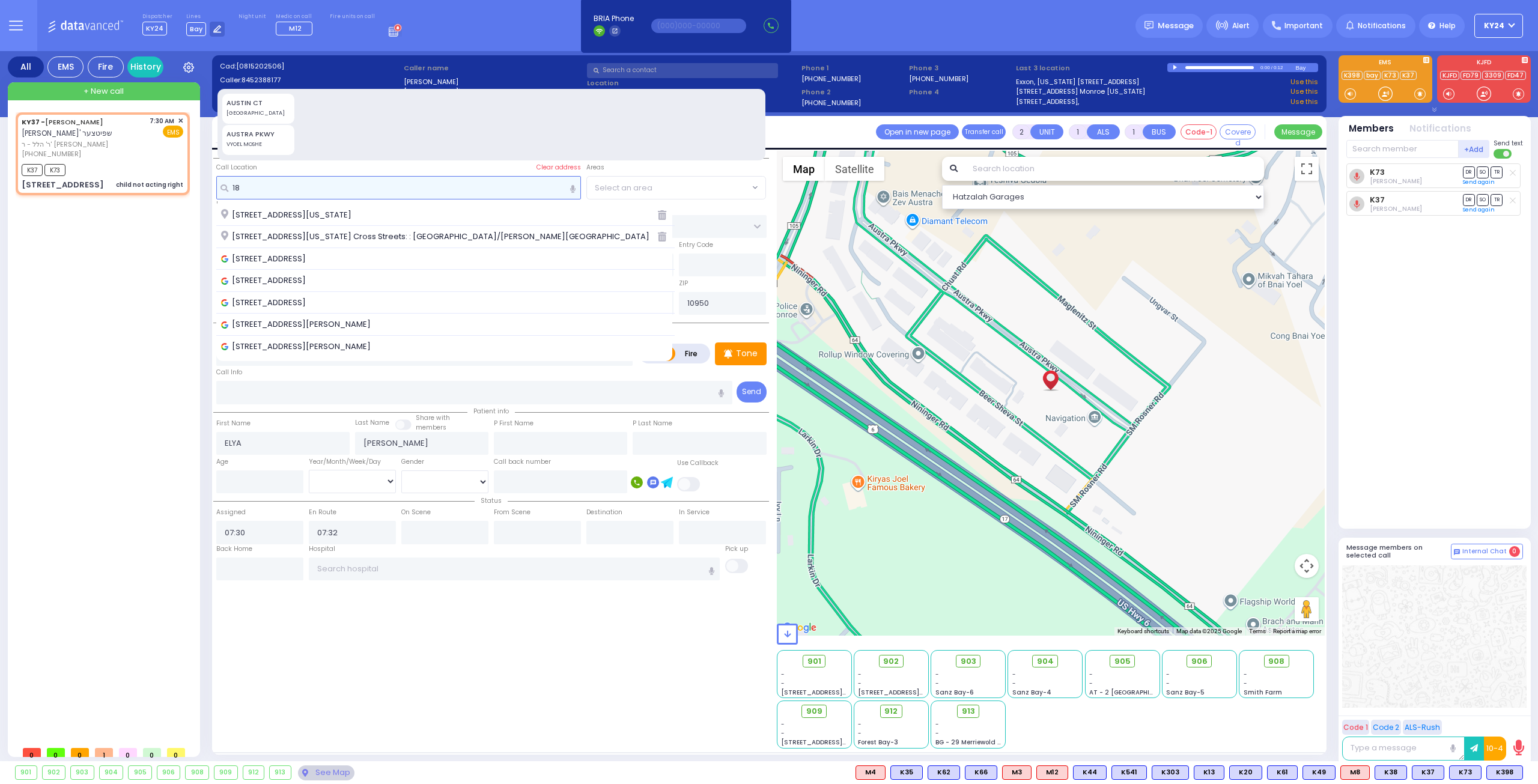
type input "1"
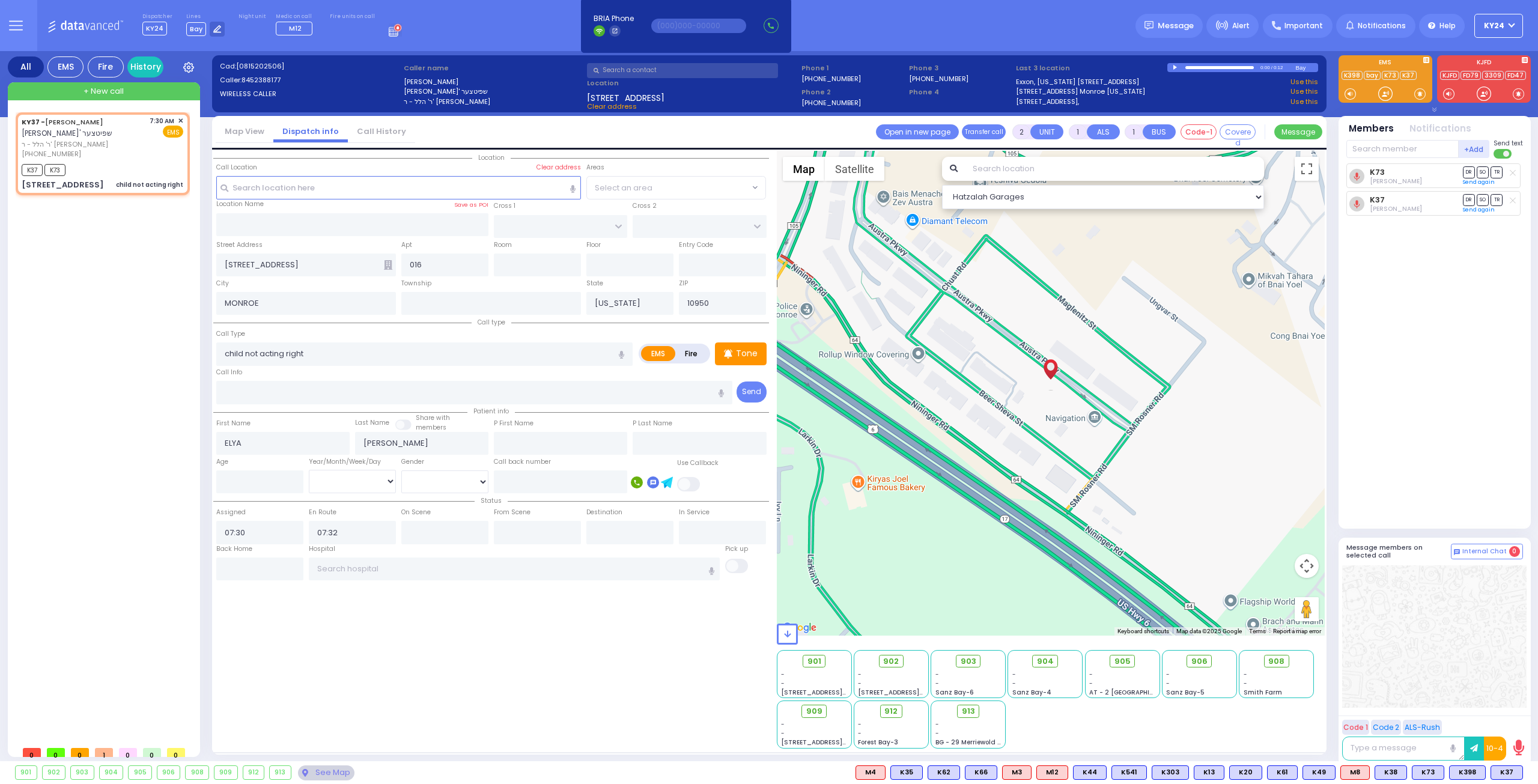
click at [114, 303] on div "KY37 - [PERSON_NAME] אלי' שפיטצער ר' הלל - ר' [PERSON_NAME] [PHONE_NUMBER] 7:30…" at bounding box center [104, 425] width 179 height 627
